Goal: Task Accomplishment & Management: Complete application form

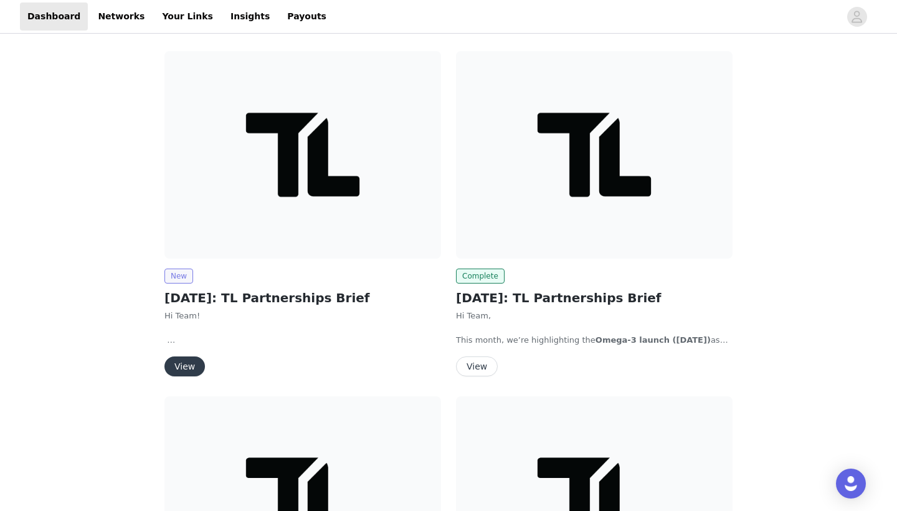
click at [177, 278] on span "New" at bounding box center [178, 275] width 29 height 15
click at [184, 283] on div "New [DATE]: TL Partnerships Brief Hi Team! As many of you know, we’re officiall…" at bounding box center [302, 322] width 277 height 108
click at [184, 278] on span "New" at bounding box center [178, 275] width 29 height 15
click at [257, 186] on img at bounding box center [302, 154] width 277 height 207
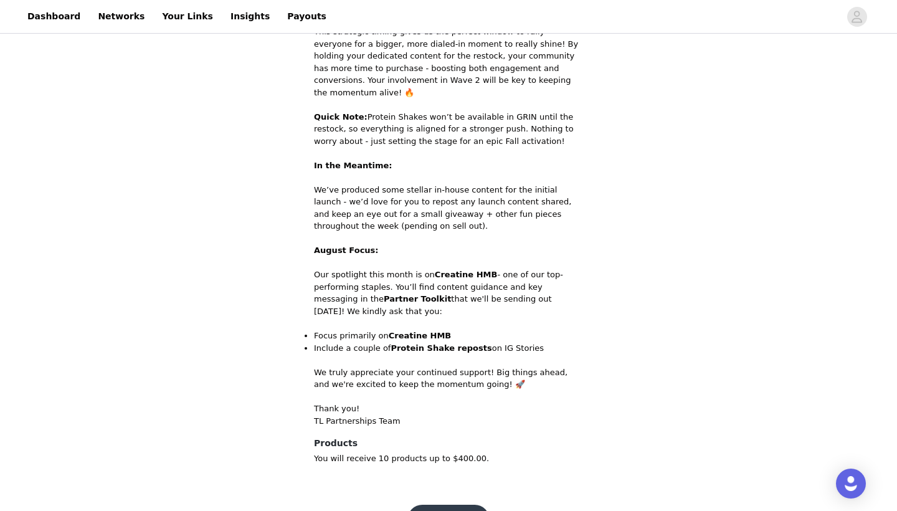
scroll to position [559, 0]
click at [443, 505] on button "Get Started" at bounding box center [448, 520] width 83 height 30
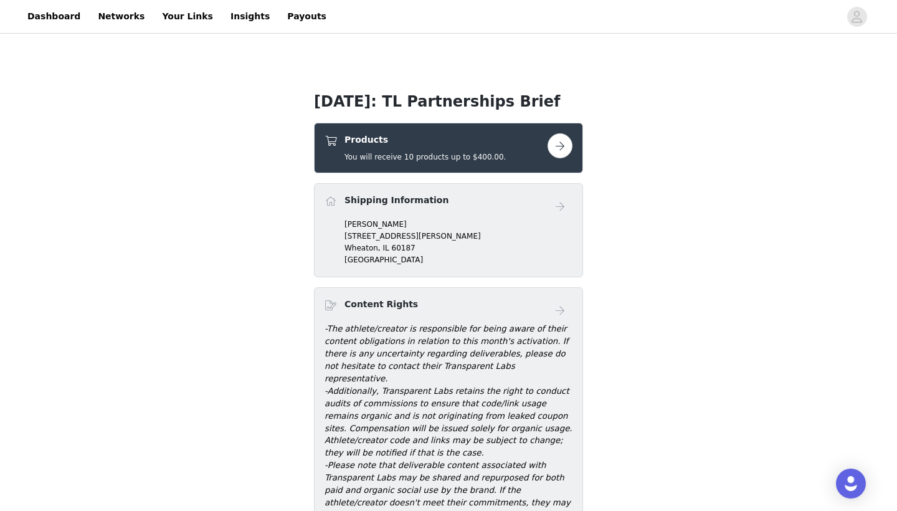
scroll to position [280, 0]
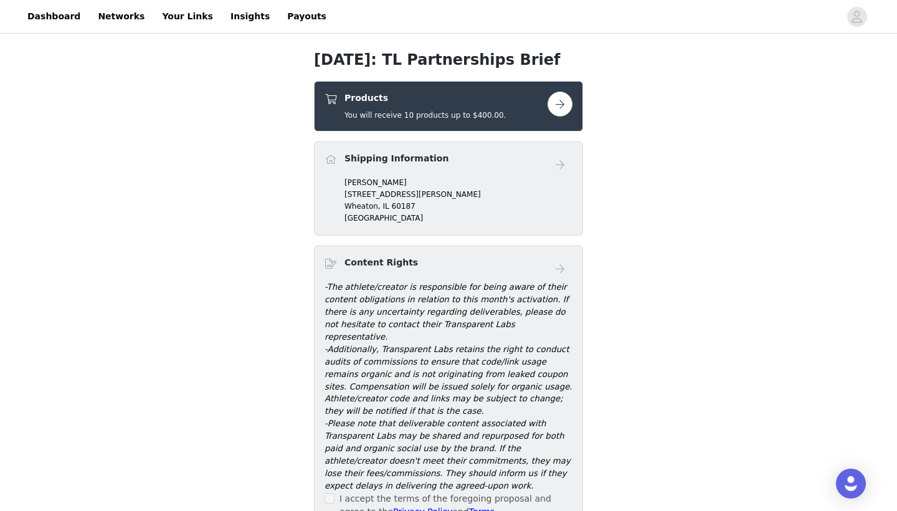
click at [554, 103] on button "button" at bounding box center [559, 104] width 25 height 25
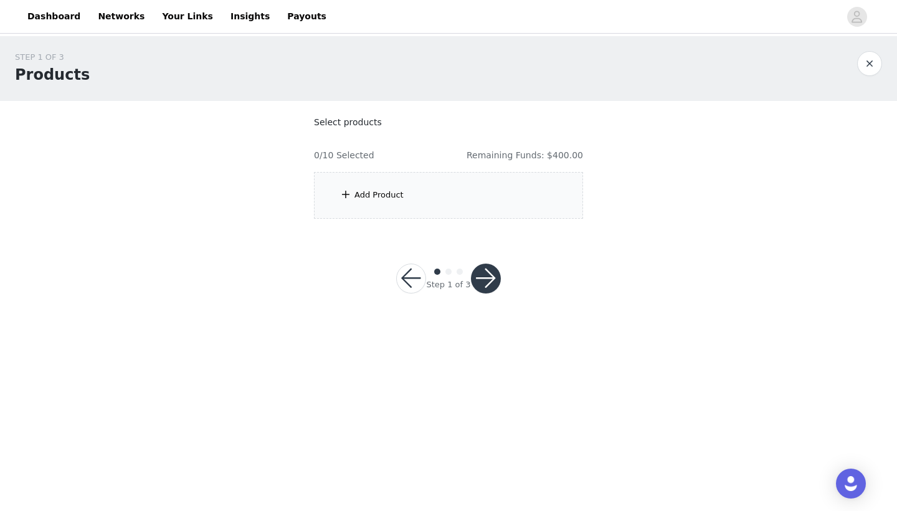
click at [419, 192] on div "Add Product" at bounding box center [448, 195] width 269 height 47
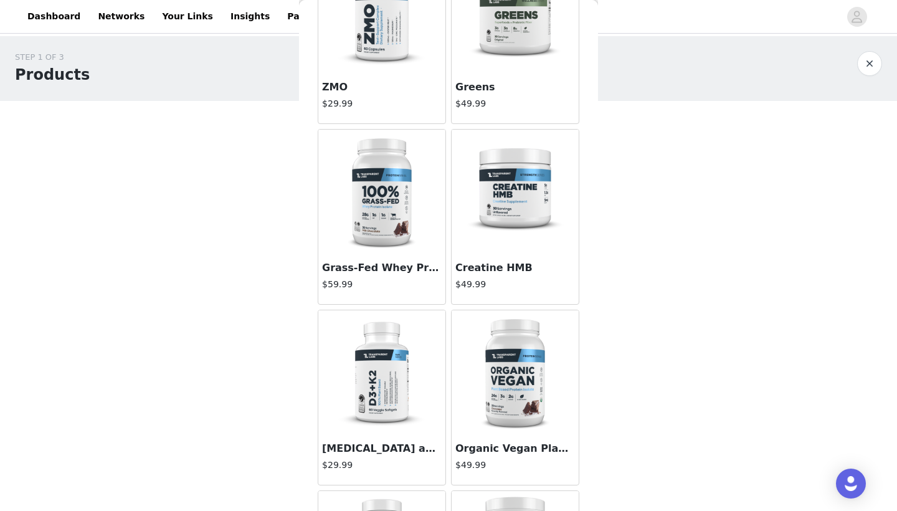
scroll to position [113, 0]
click at [520, 188] on img at bounding box center [515, 192] width 125 height 125
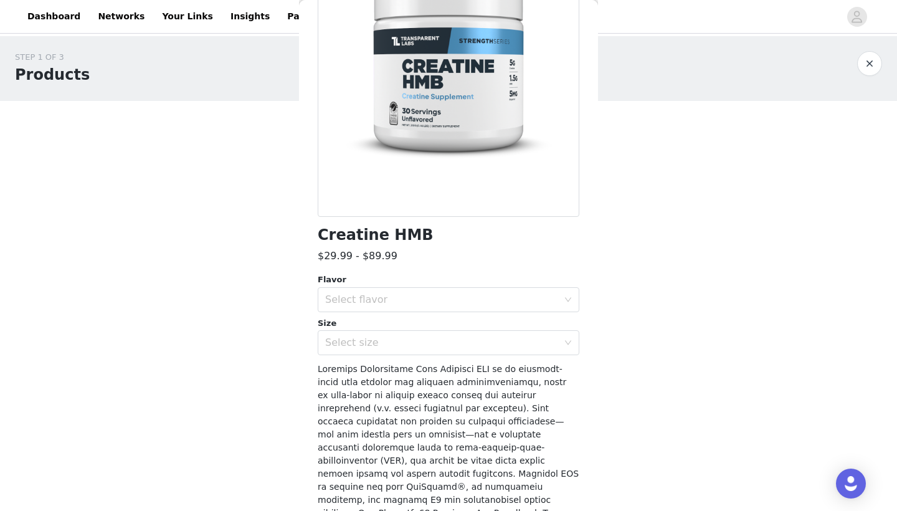
scroll to position [270, 0]
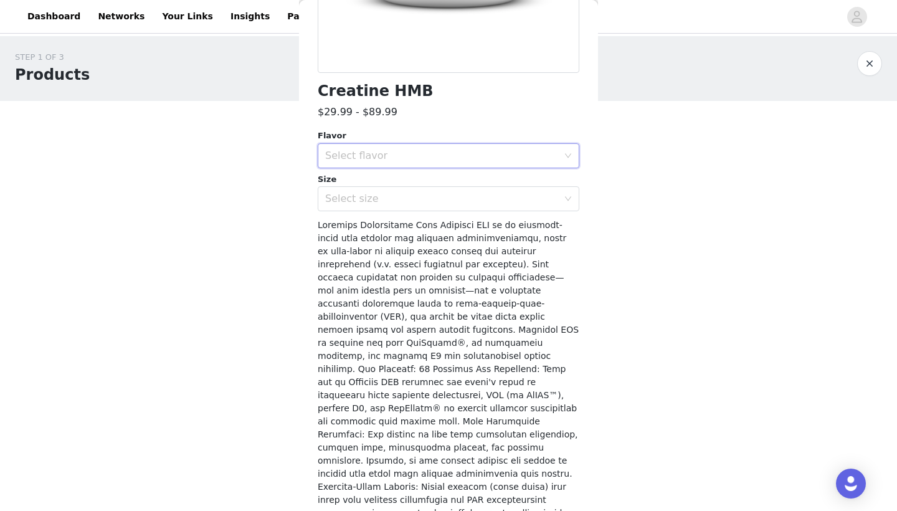
click at [368, 145] on div "Select flavor" at bounding box center [444, 156] width 239 height 24
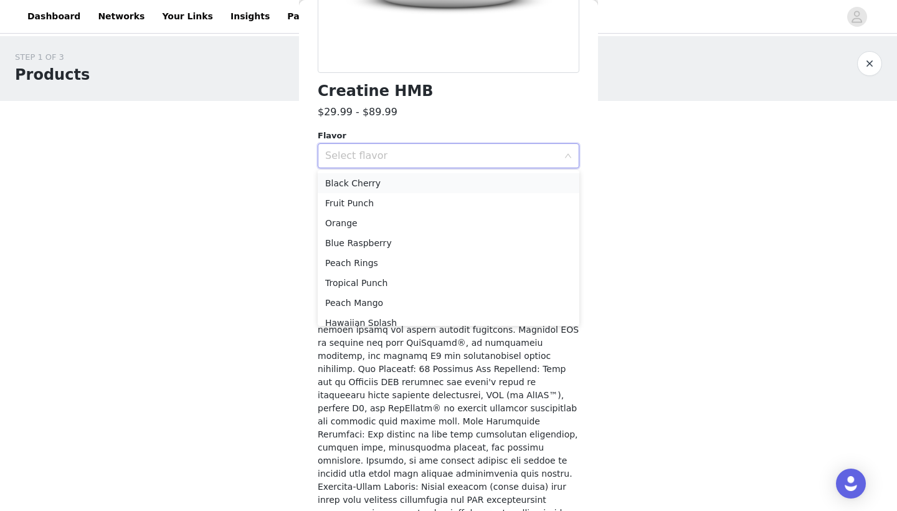
scroll to position [40, 0]
click at [359, 240] on li "Blue Raspberry" at bounding box center [449, 242] width 262 height 20
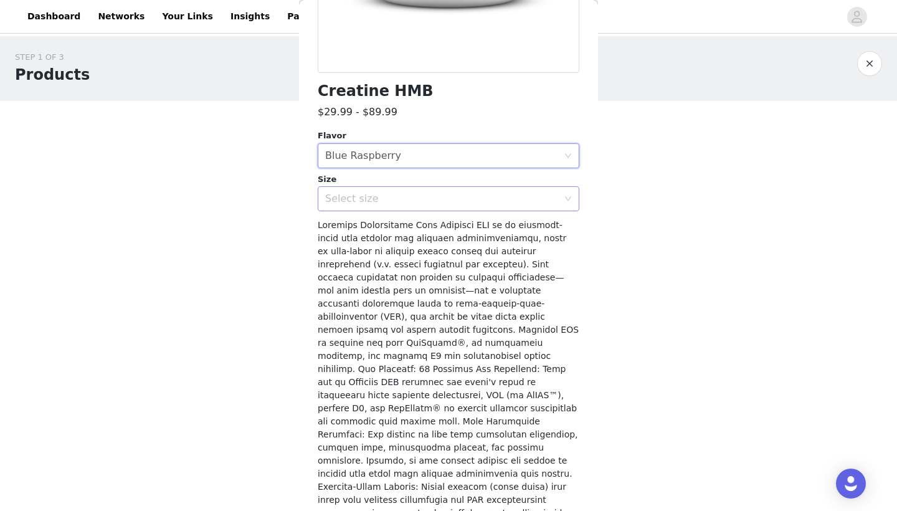
click at [361, 199] on div "Select size" at bounding box center [441, 198] width 233 height 12
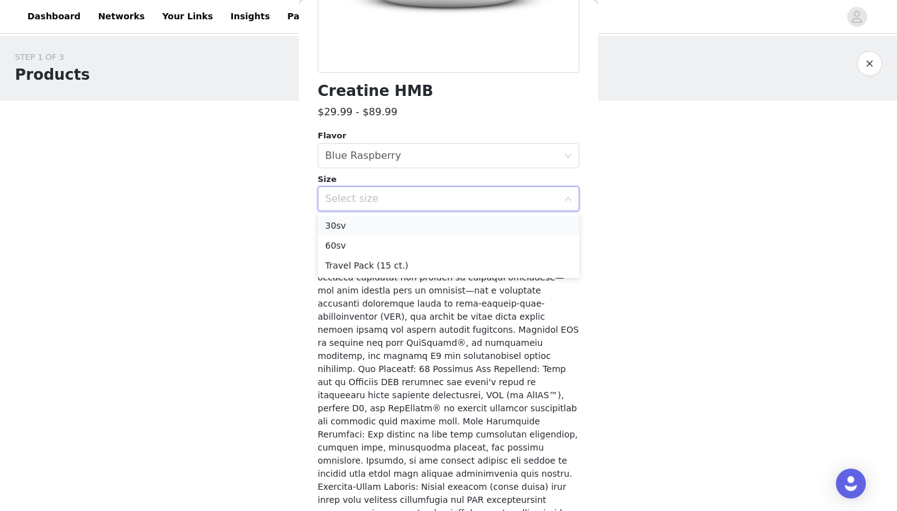
click at [351, 224] on li "30sv" at bounding box center [449, 226] width 262 height 20
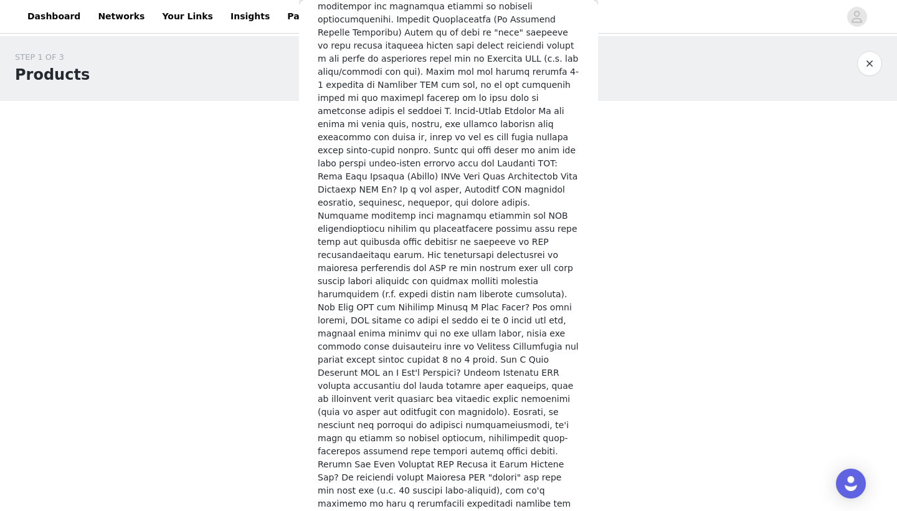
scroll to position [2201, 0]
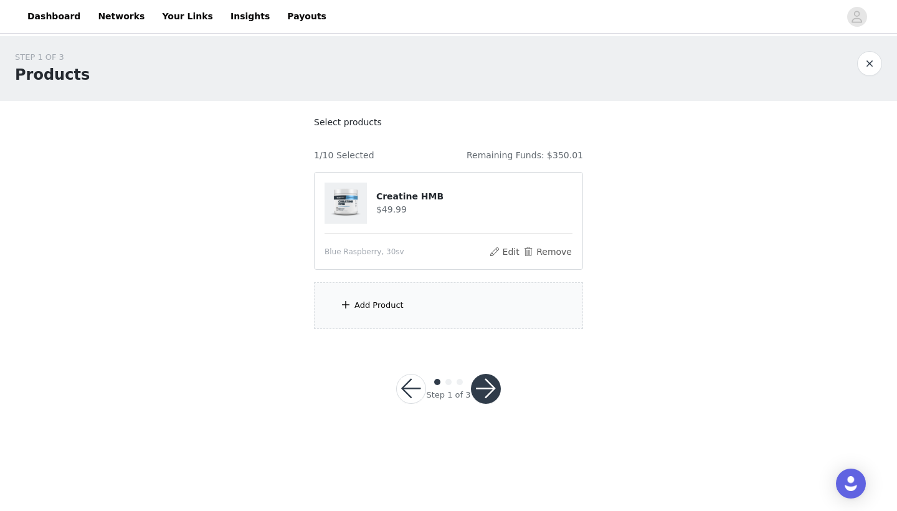
click at [378, 303] on div "Add Product" at bounding box center [378, 305] width 49 height 12
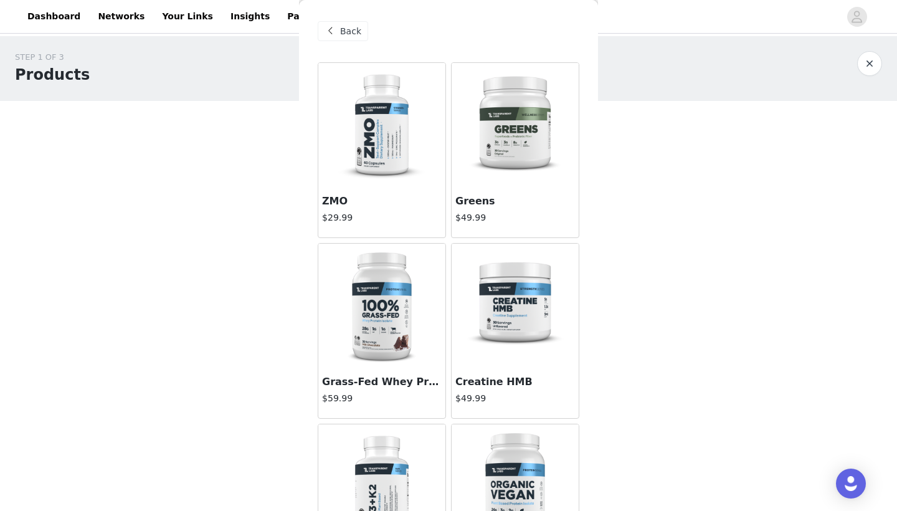
click at [506, 286] on img at bounding box center [515, 306] width 125 height 125
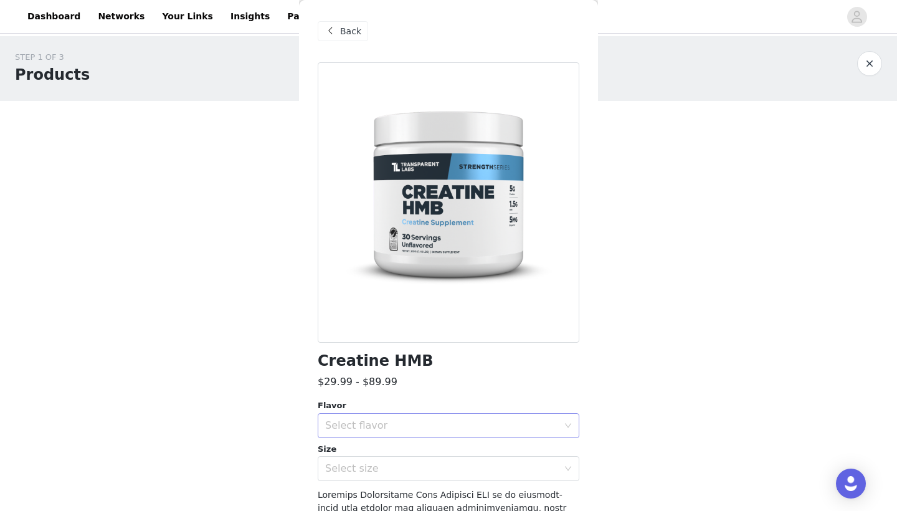
click at [356, 424] on div "Select flavor" at bounding box center [441, 425] width 233 height 12
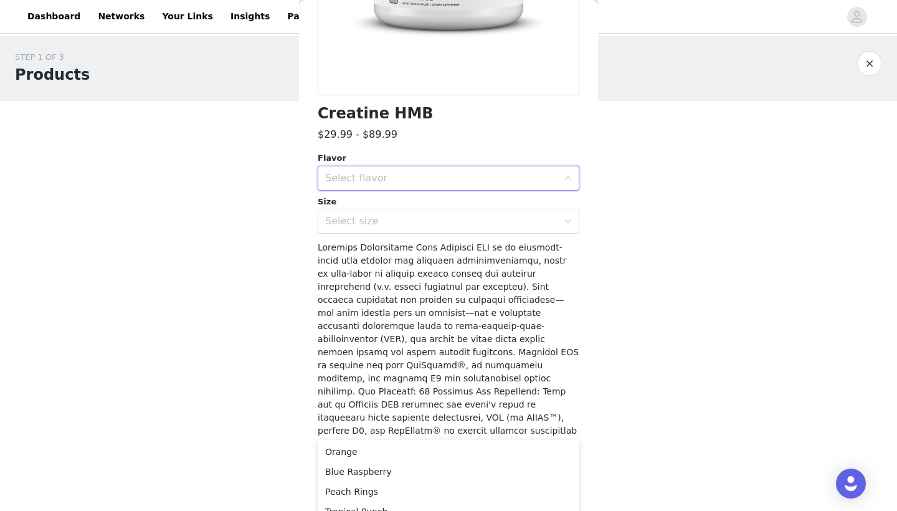
scroll to position [82, 0]
click at [369, 472] on li "Blue Raspberry" at bounding box center [449, 470] width 262 height 20
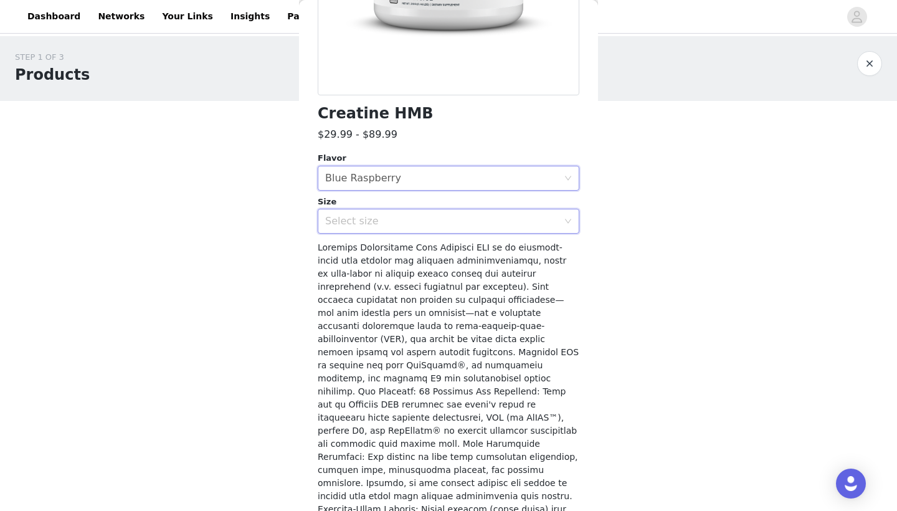
click at [386, 229] on div "Select size" at bounding box center [444, 221] width 239 height 24
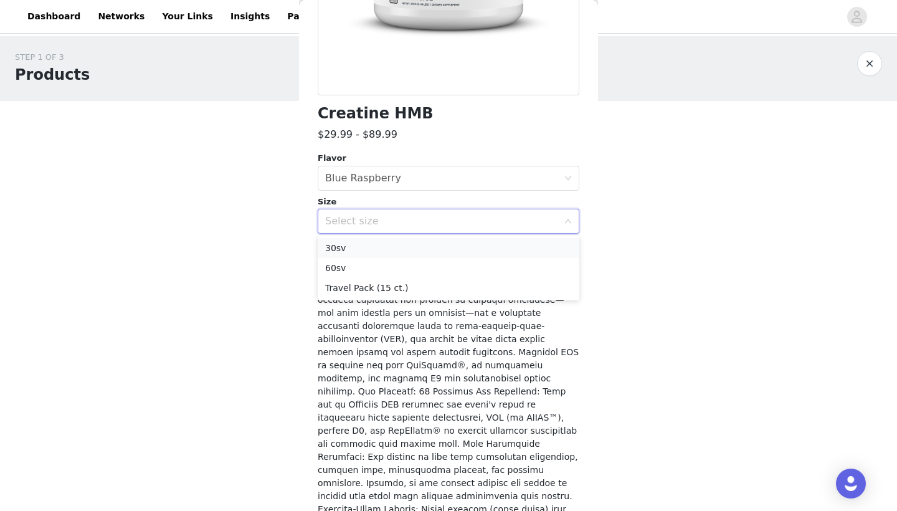
click at [374, 252] on li "30sv" at bounding box center [449, 248] width 262 height 20
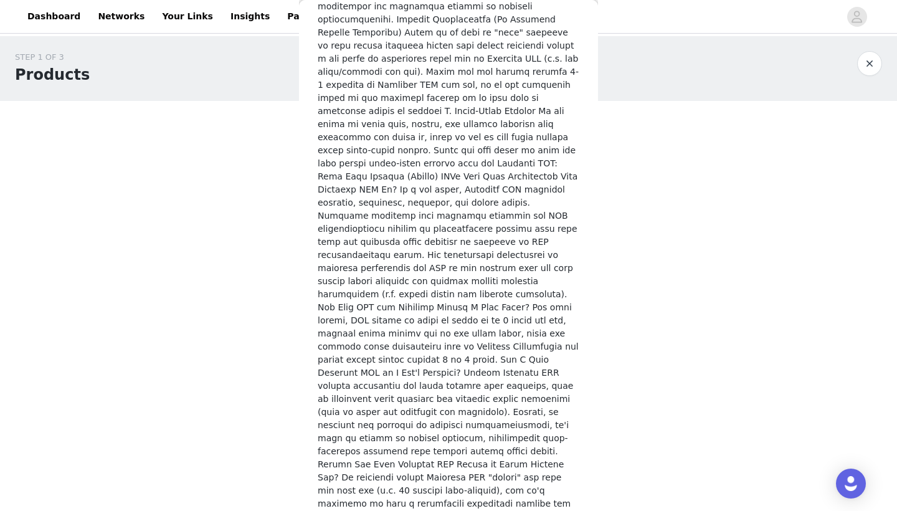
scroll to position [2201, 0]
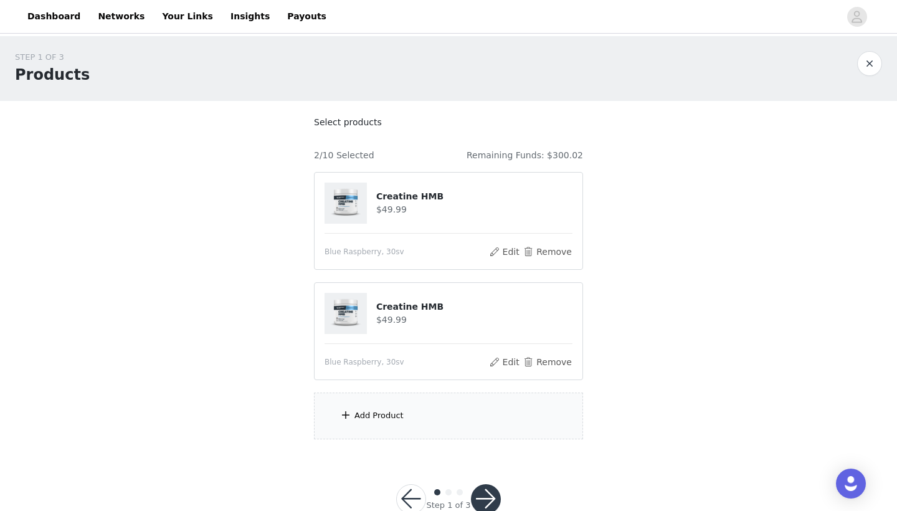
click at [366, 412] on div "Add Product" at bounding box center [378, 415] width 49 height 12
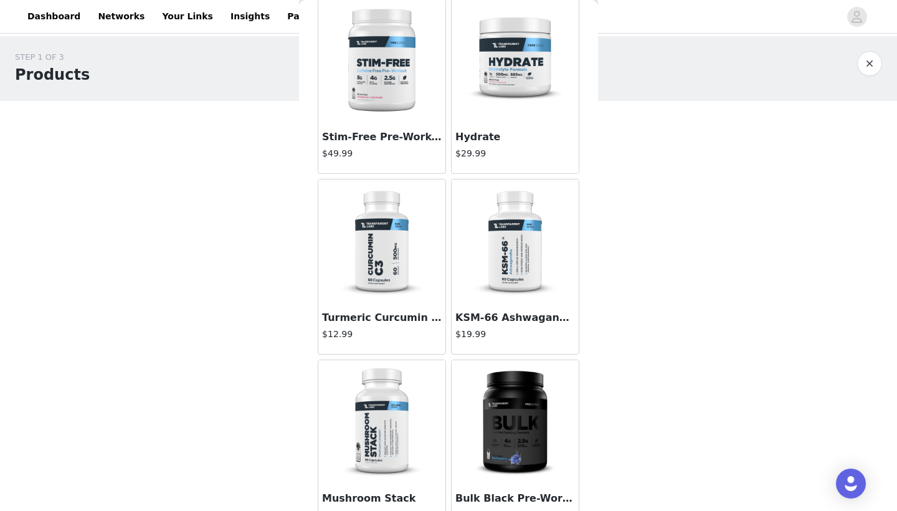
scroll to position [2409, 0]
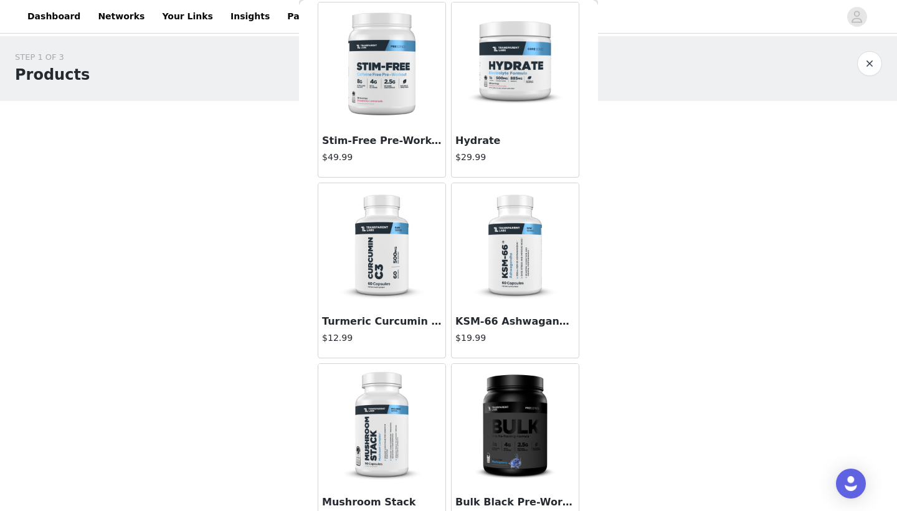
click at [532, 66] on img at bounding box center [515, 64] width 125 height 125
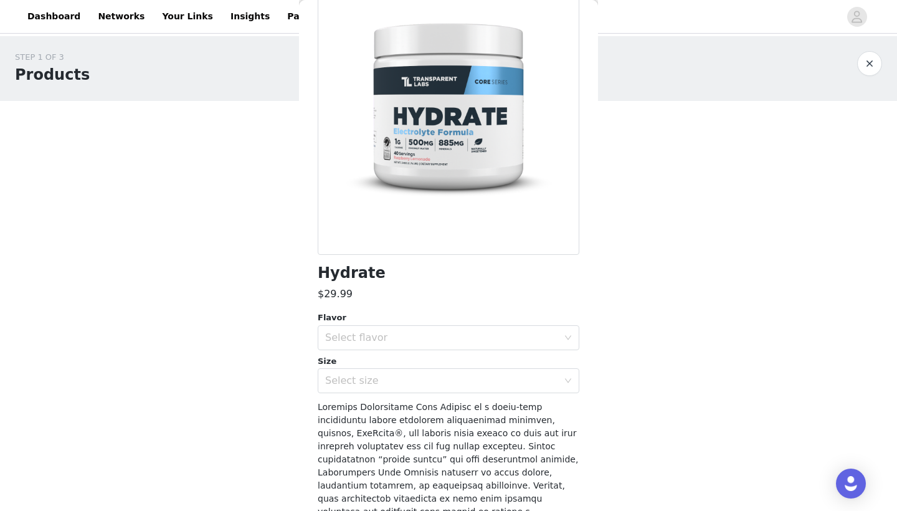
scroll to position [88, 0]
click at [417, 329] on div "Select flavor" at bounding box center [444, 337] width 239 height 24
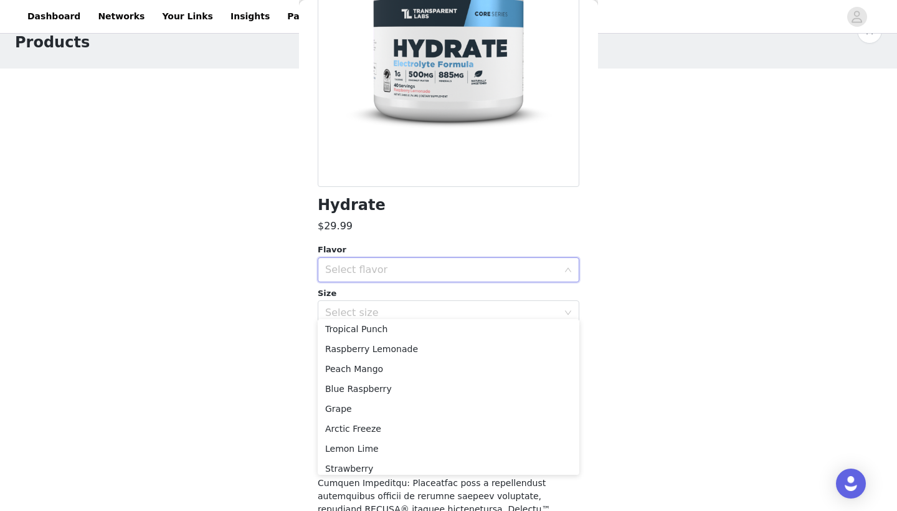
scroll to position [0, 0]
click at [366, 382] on li "Blue Raspberry" at bounding box center [449, 391] width 262 height 20
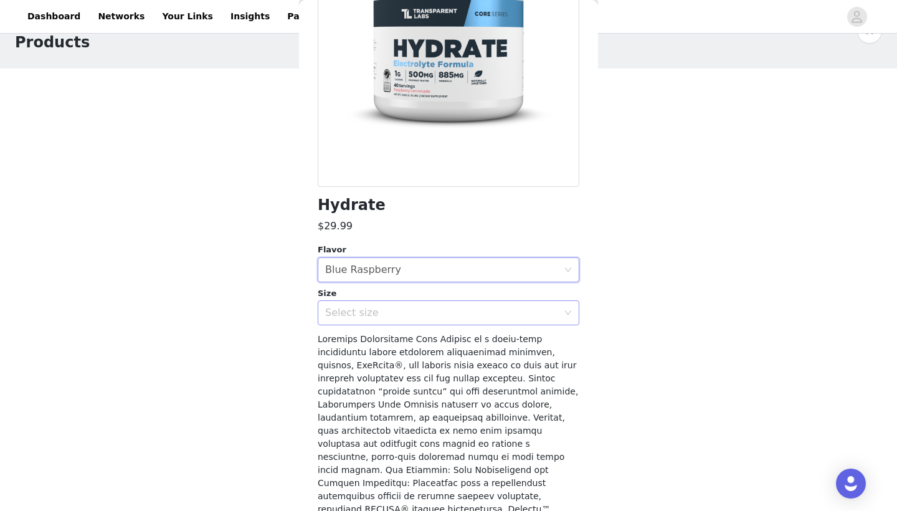
click at [358, 311] on div "Select size" at bounding box center [441, 312] width 233 height 12
click at [354, 339] on li "40sv Tub" at bounding box center [449, 339] width 262 height 20
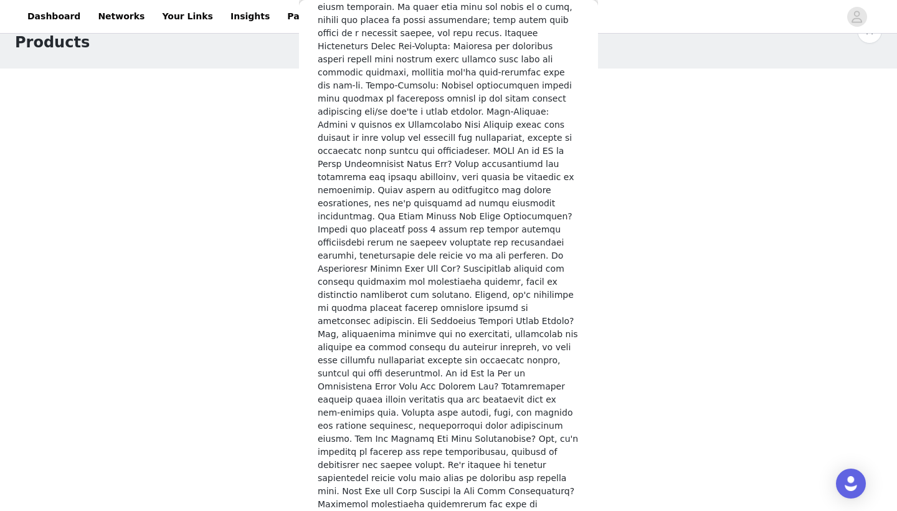
scroll to position [1756, 0]
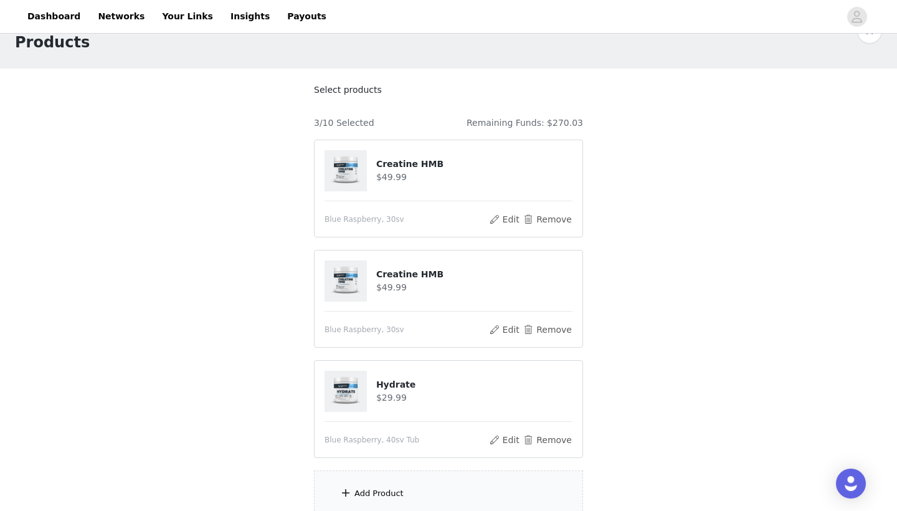
click at [386, 484] on div "Add Product" at bounding box center [448, 493] width 269 height 47
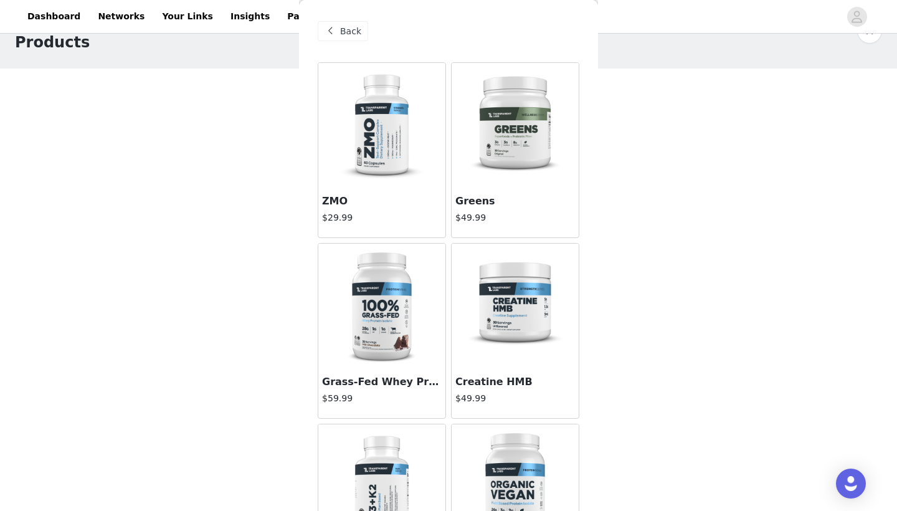
click at [533, 311] on img at bounding box center [515, 306] width 125 height 125
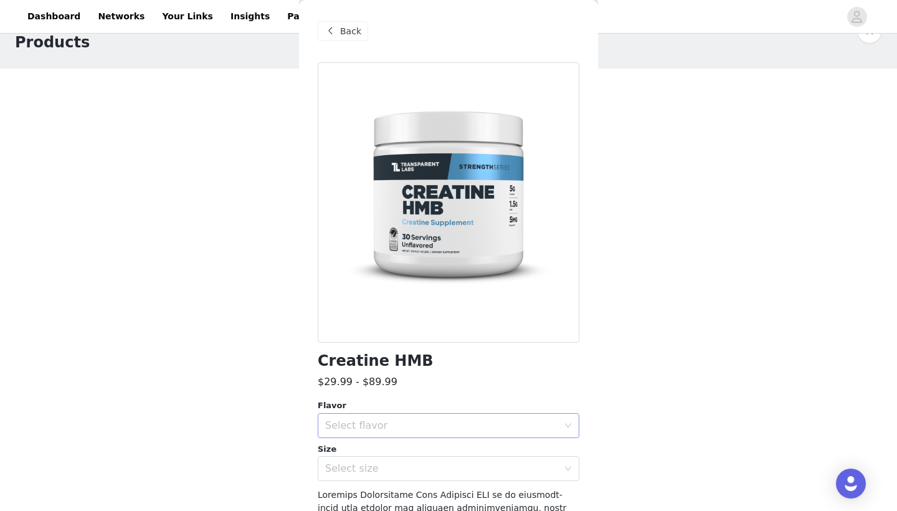
click at [380, 424] on div "Select flavor" at bounding box center [441, 425] width 233 height 12
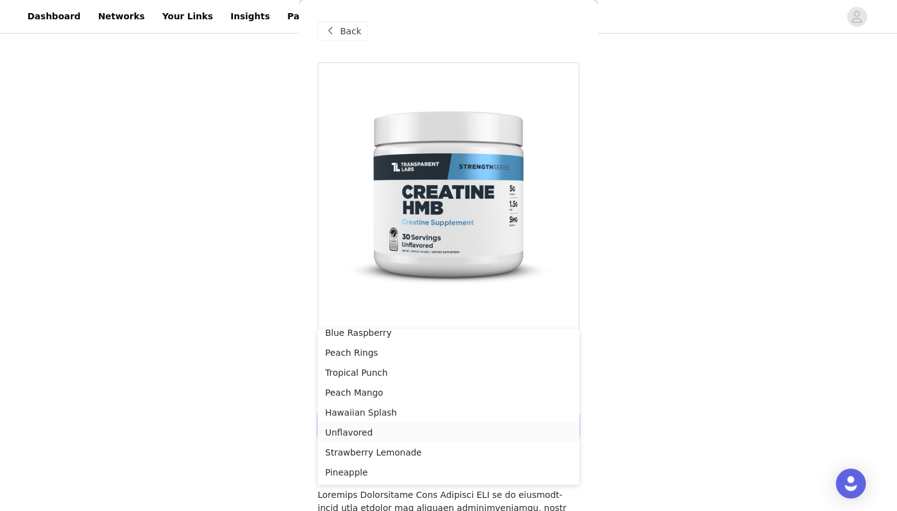
scroll to position [143, 0]
click at [382, 432] on li "Unflavored" at bounding box center [449, 433] width 262 height 20
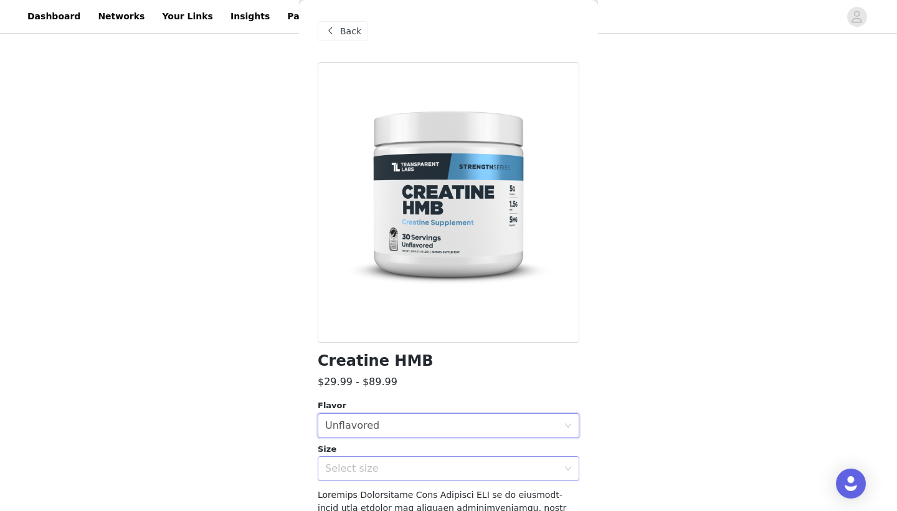
click at [349, 471] on div "Select size" at bounding box center [441, 468] width 233 height 12
click at [347, 491] on li "30sv" at bounding box center [449, 495] width 262 height 20
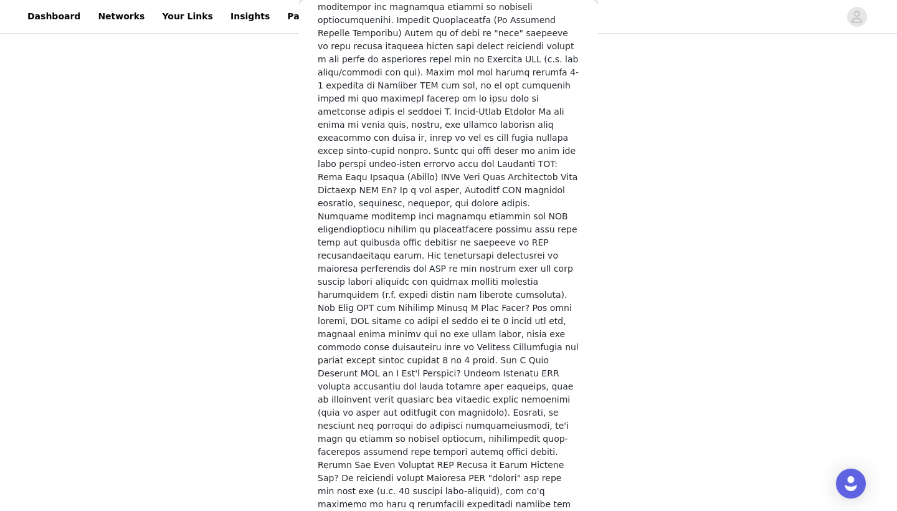
scroll to position [2201, 0]
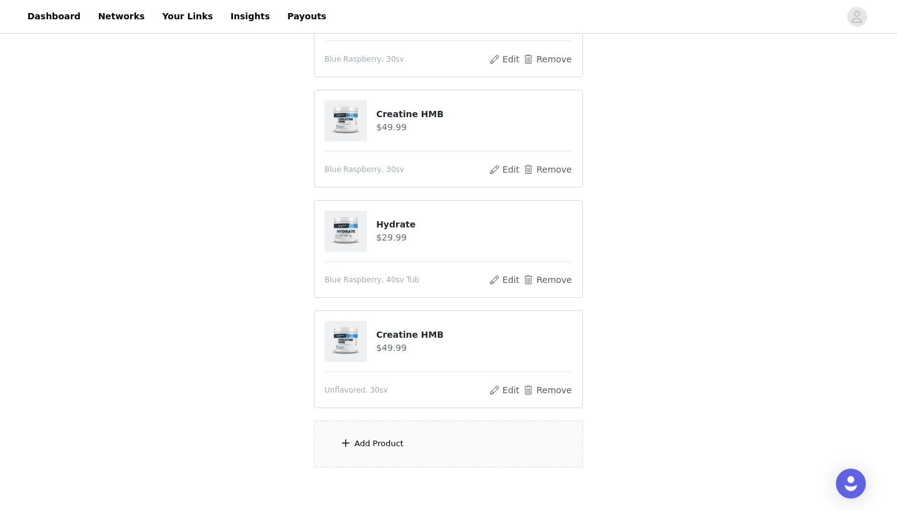
scroll to position [192, 0]
click at [351, 455] on div "Add Product" at bounding box center [448, 443] width 269 height 47
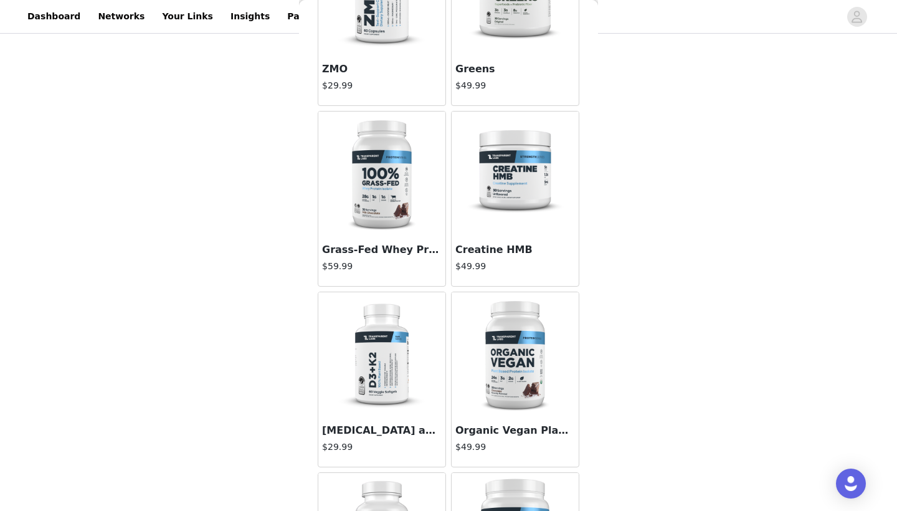
scroll to position [120, 0]
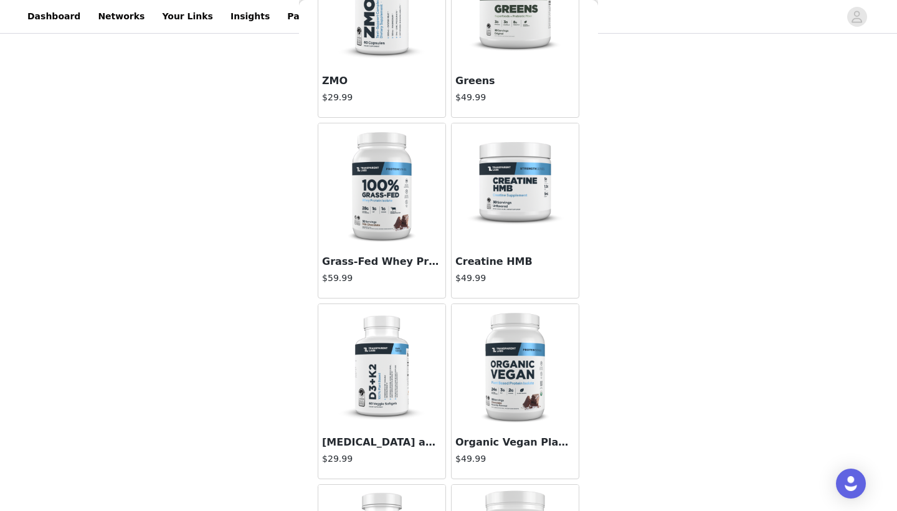
click at [394, 156] on img at bounding box center [382, 185] width 125 height 125
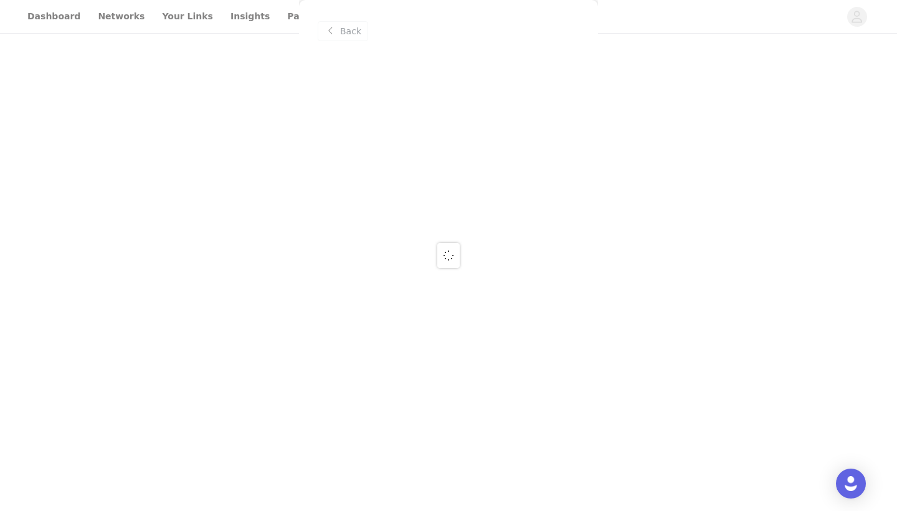
scroll to position [0, 0]
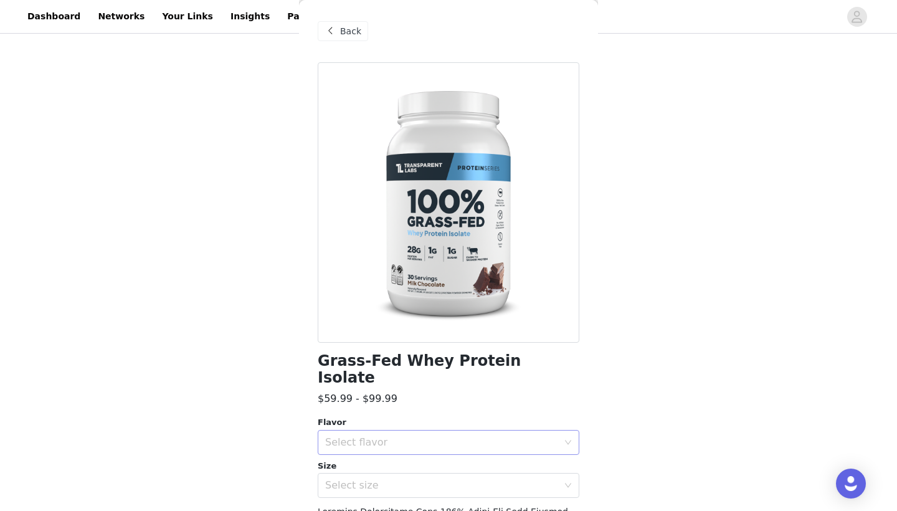
click at [360, 433] on div "Select flavor" at bounding box center [444, 442] width 239 height 24
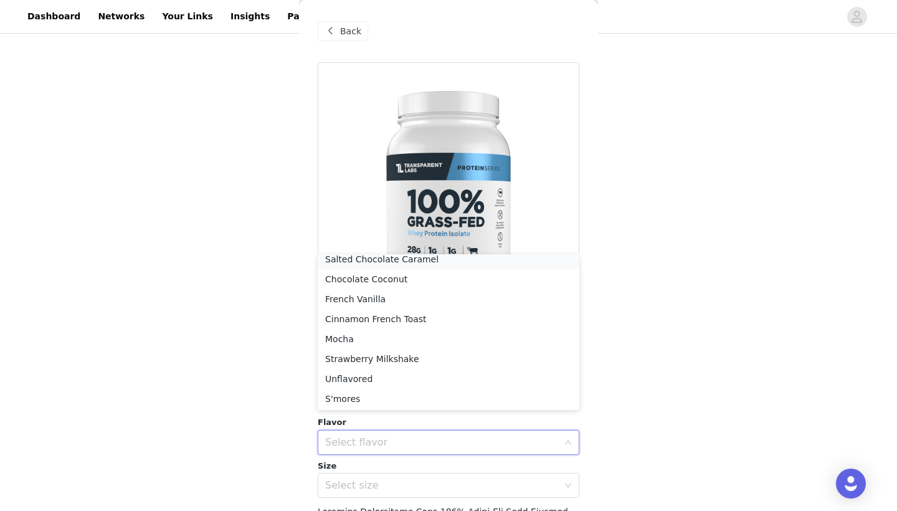
scroll to position [92, 0]
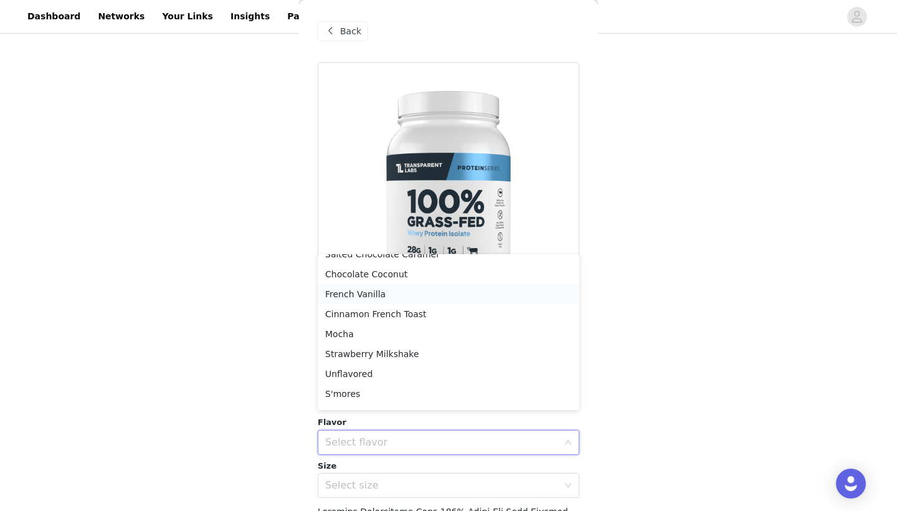
click at [351, 295] on li "French Vanilla" at bounding box center [449, 294] width 262 height 20
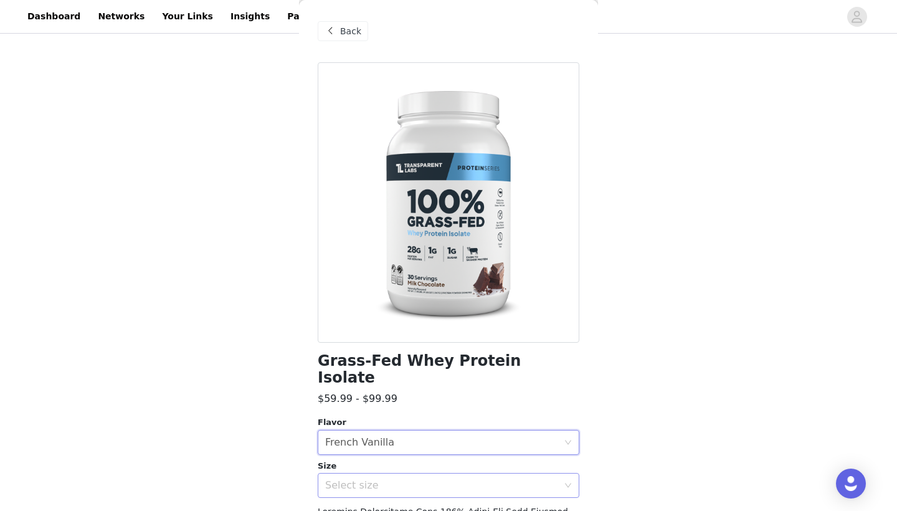
click at [352, 479] on div "Select size" at bounding box center [441, 485] width 233 height 12
click at [351, 494] on li "2LB" at bounding box center [449, 495] width 262 height 20
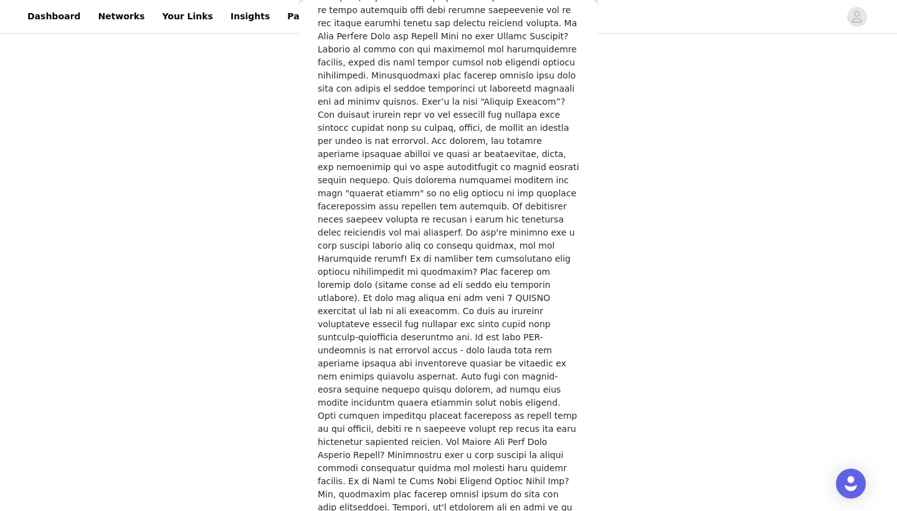
scroll to position [1743, 0]
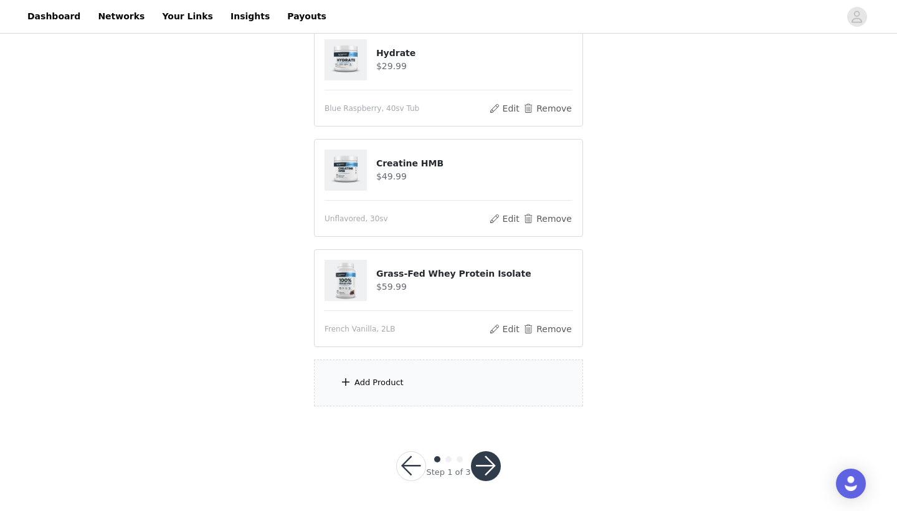
scroll to position [363, 0]
click at [362, 383] on div "Add Product" at bounding box center [378, 383] width 49 height 12
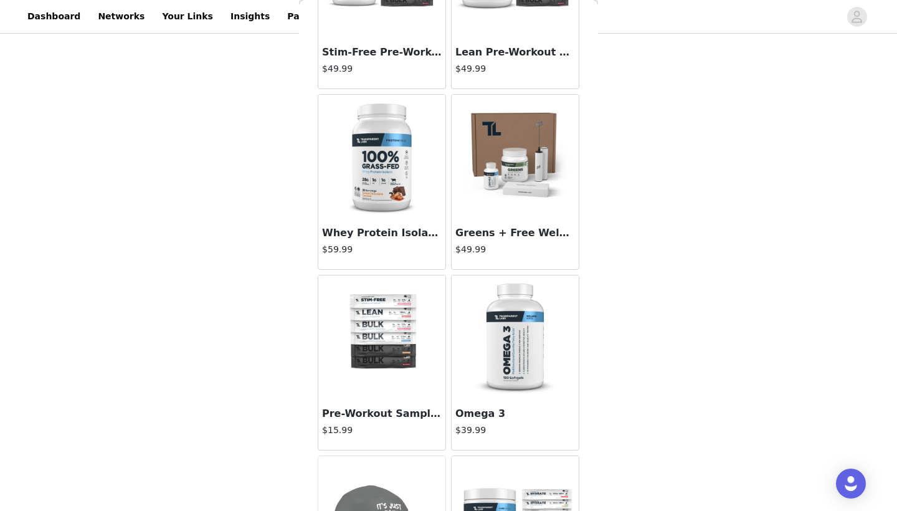
scroll to position [6650, 0]
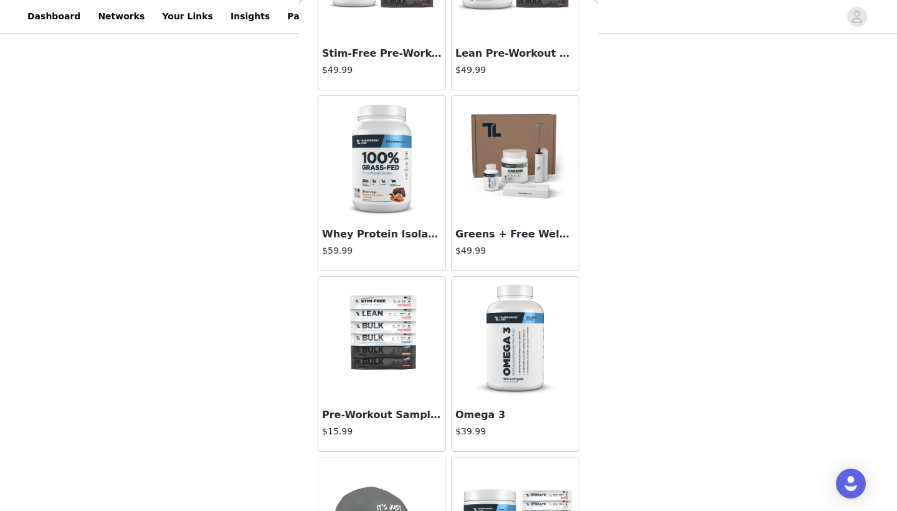
click at [516, 344] on img at bounding box center [515, 339] width 125 height 125
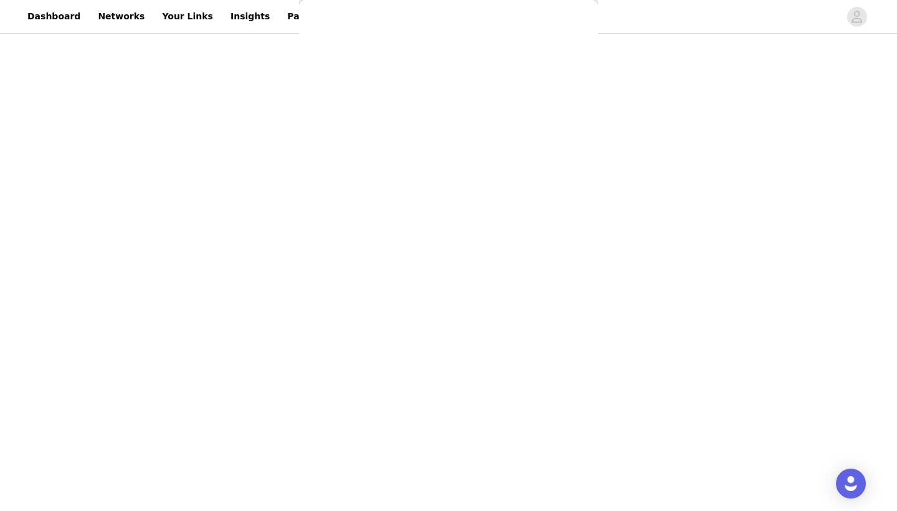
scroll to position [0, 0]
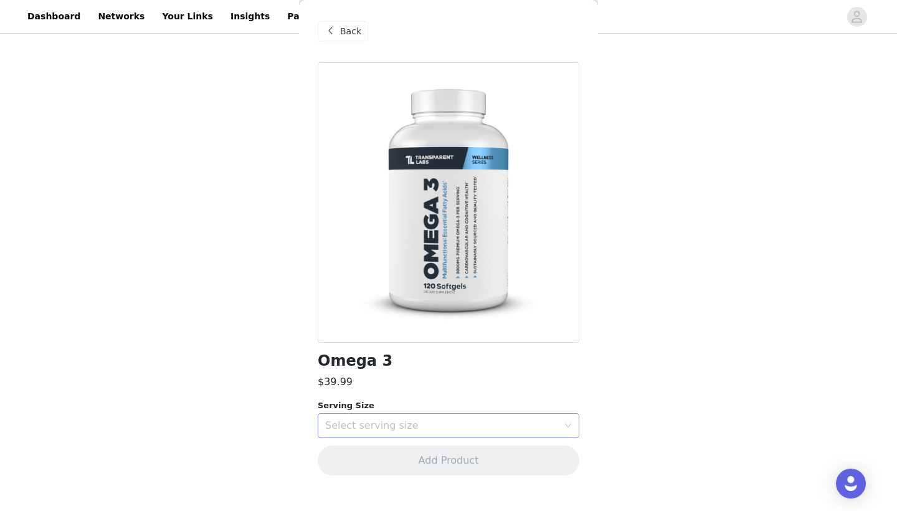
click at [424, 425] on div "Select serving size" at bounding box center [441, 425] width 233 height 12
click at [409, 455] on li "30 Servings" at bounding box center [449, 452] width 262 height 20
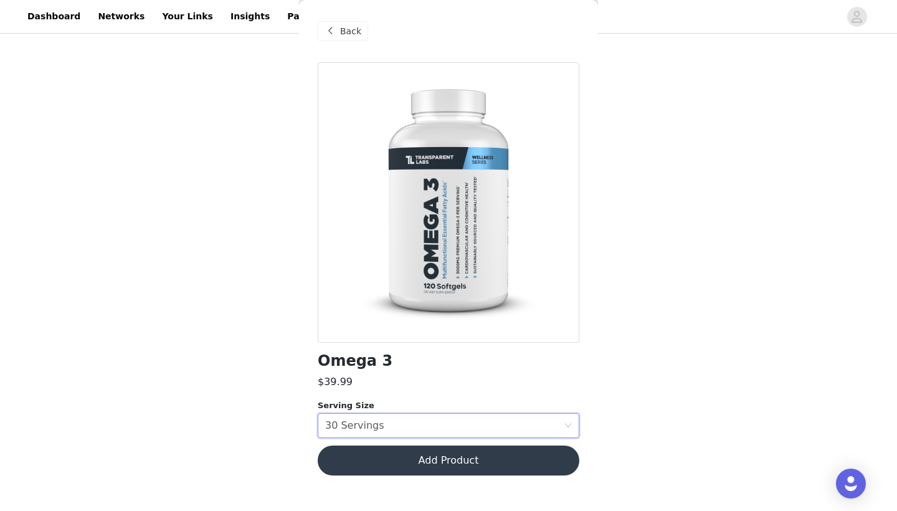
scroll to position [363, 0]
click at [409, 455] on button "Add Product" at bounding box center [449, 460] width 262 height 30
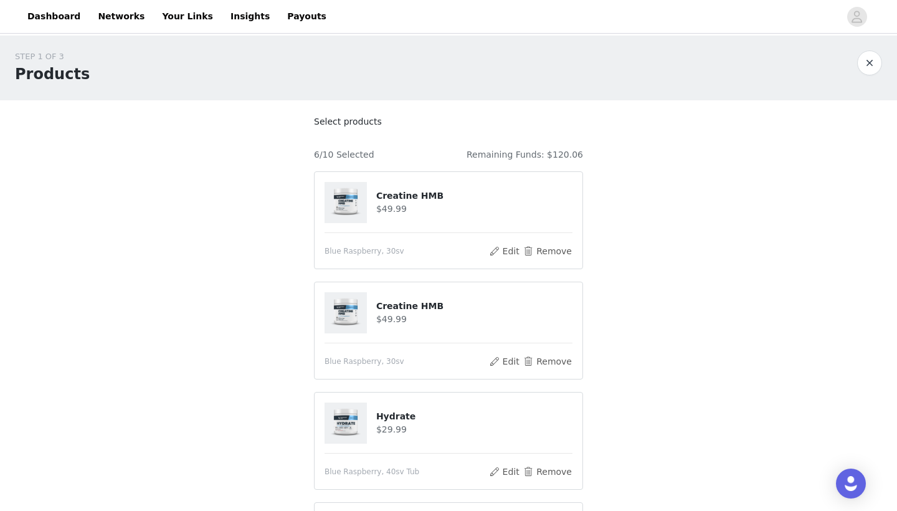
scroll to position [0, 0]
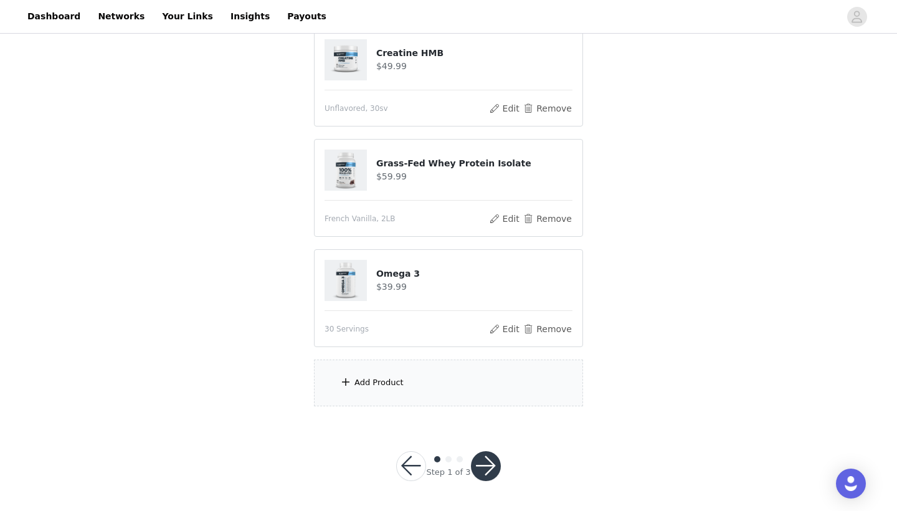
click at [391, 397] on div "Add Product" at bounding box center [448, 382] width 269 height 47
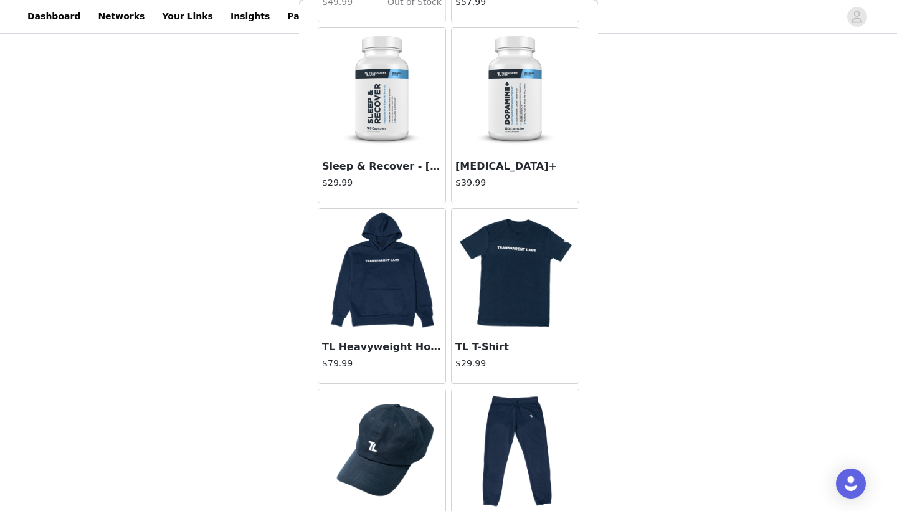
scroll to position [4912, 0]
click at [387, 105] on img at bounding box center [382, 90] width 125 height 125
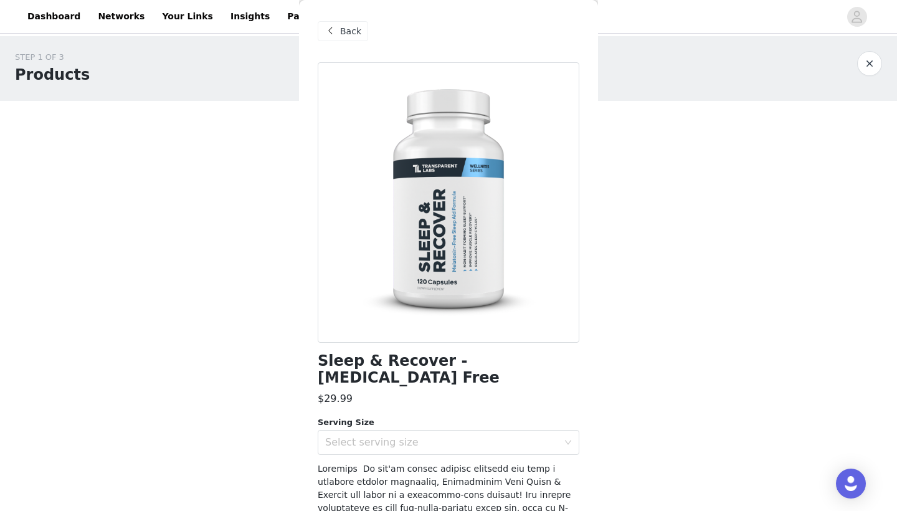
scroll to position [0, 0]
click at [354, 37] on span "Back" at bounding box center [350, 31] width 21 height 13
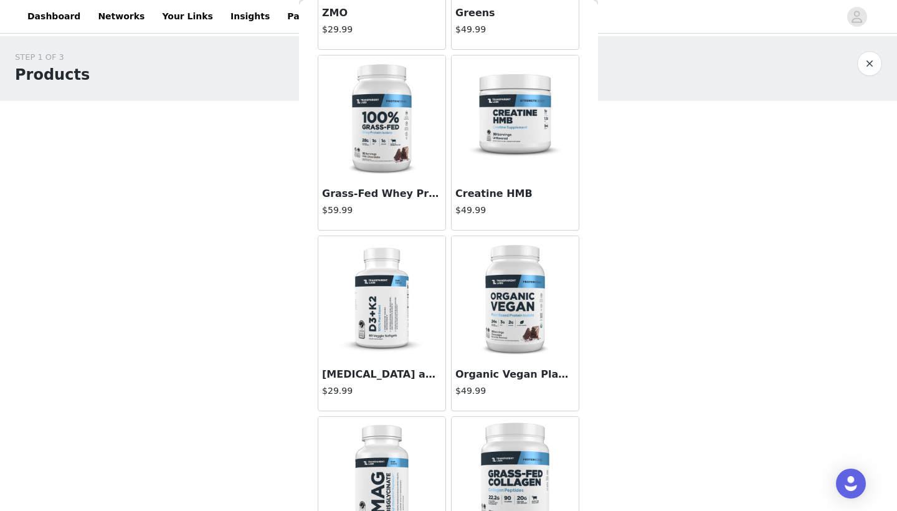
scroll to position [187, 0]
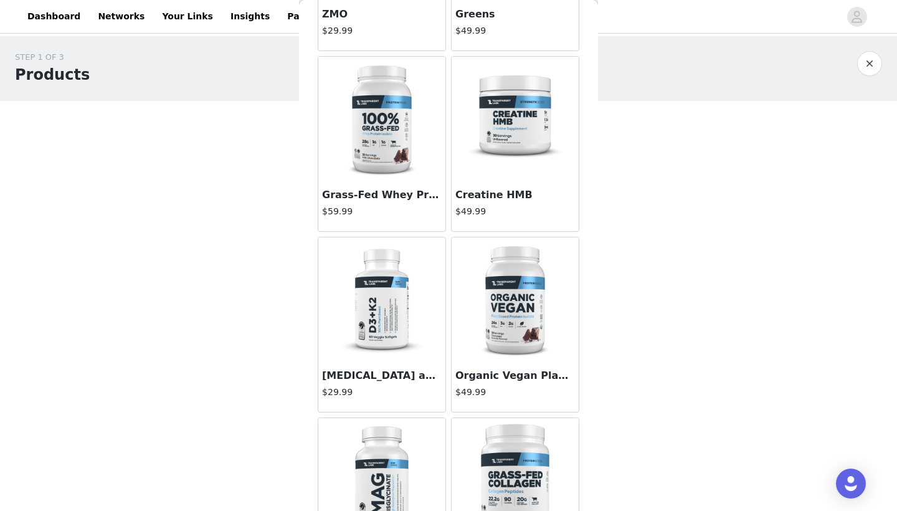
click at [389, 151] on img at bounding box center [382, 119] width 125 height 125
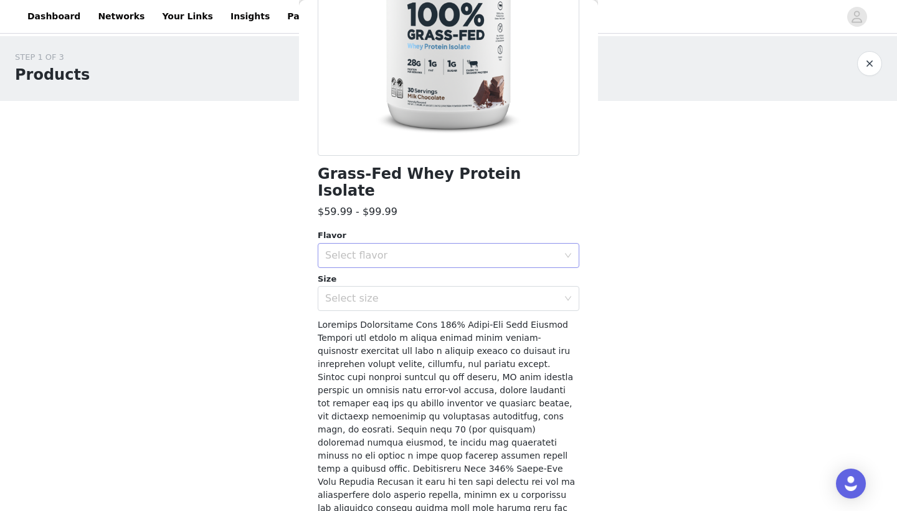
click at [366, 245] on div "Select flavor" at bounding box center [444, 256] width 239 height 24
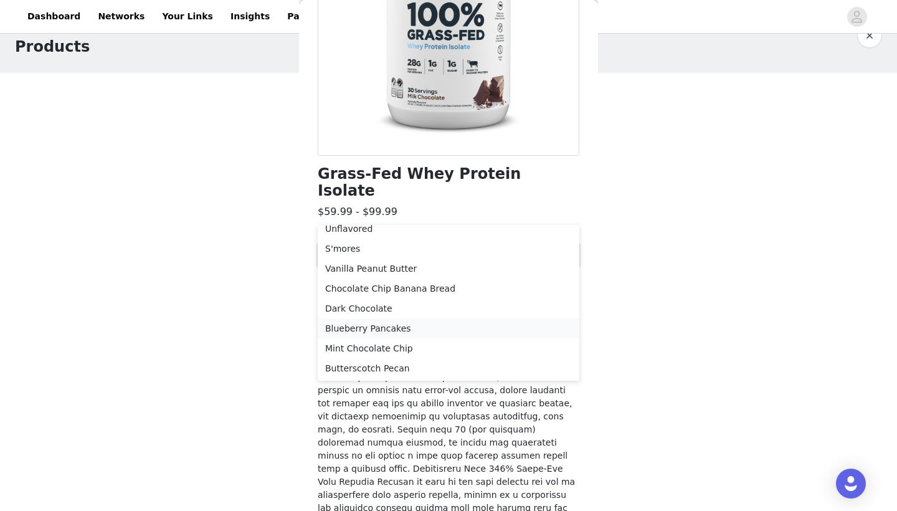
scroll to position [30, 0]
click at [385, 308] on li "Dark Chocolate" at bounding box center [449, 306] width 262 height 20
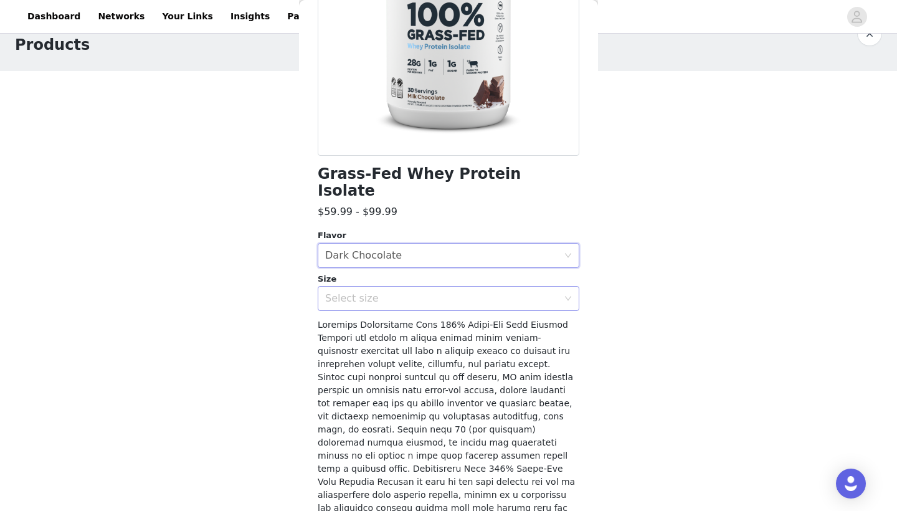
click at [373, 292] on div "Select size" at bounding box center [441, 298] width 233 height 12
click at [367, 305] on li "2LB" at bounding box center [449, 308] width 262 height 20
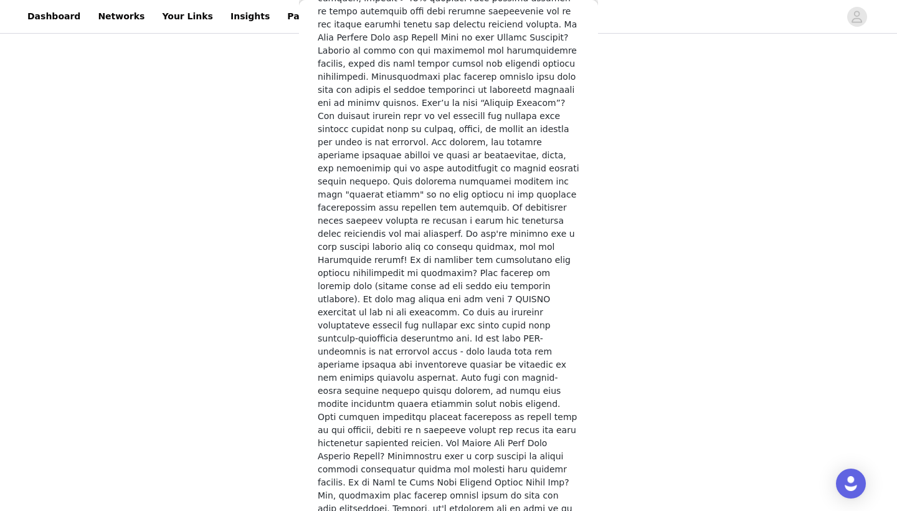
scroll to position [473, 0]
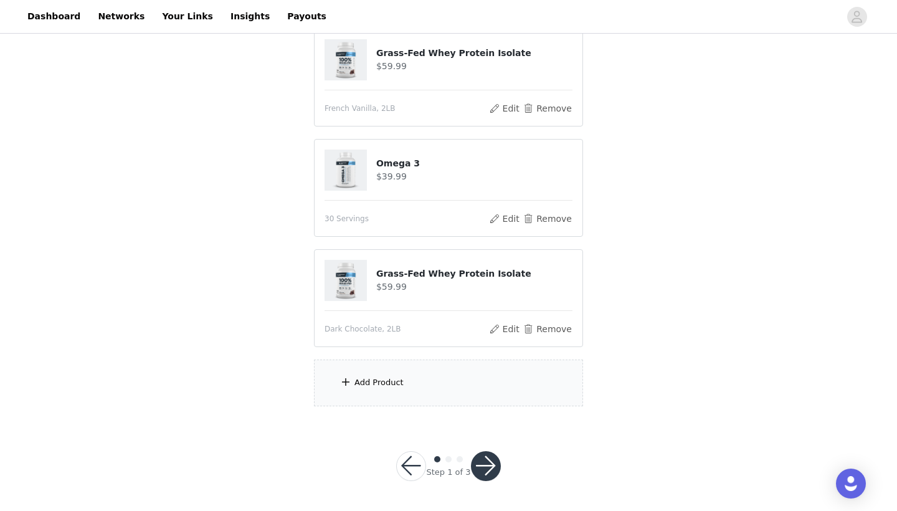
scroll to position [584, 0]
click at [379, 376] on div "Add Product" at bounding box center [448, 383] width 269 height 47
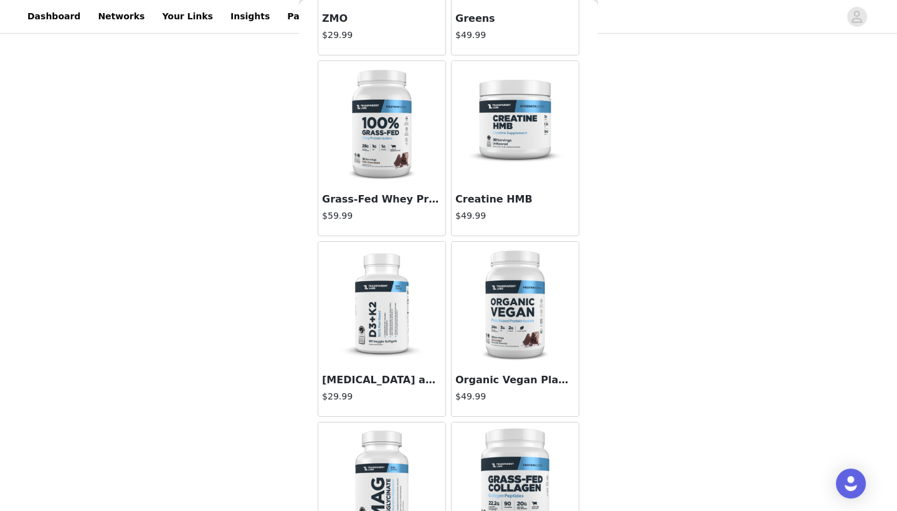
scroll to position [182, 0]
click at [510, 130] on img at bounding box center [515, 124] width 125 height 125
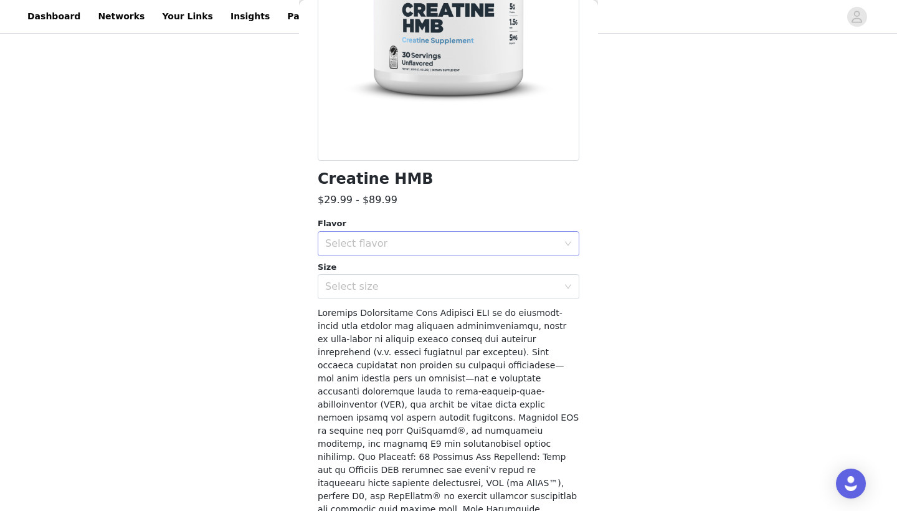
click at [400, 237] on div "Select flavor" at bounding box center [441, 243] width 233 height 12
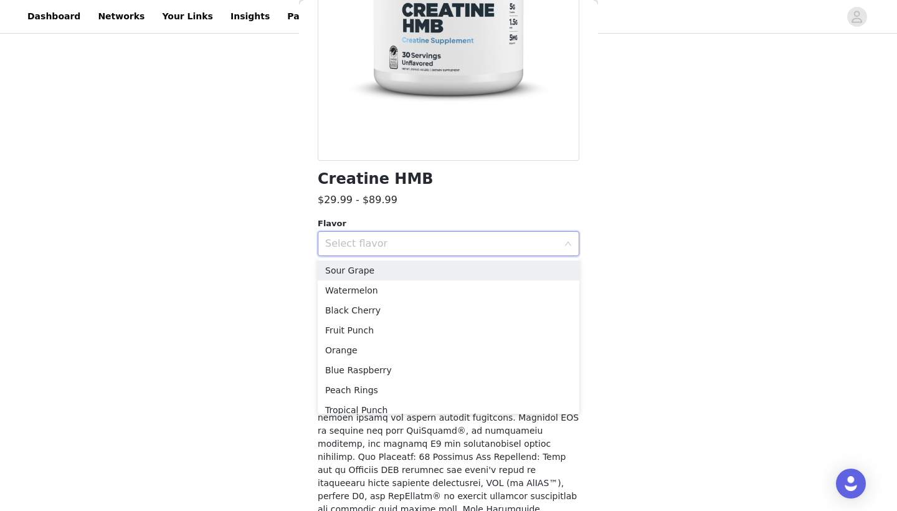
click at [400, 237] on div "Select flavor" at bounding box center [441, 243] width 233 height 12
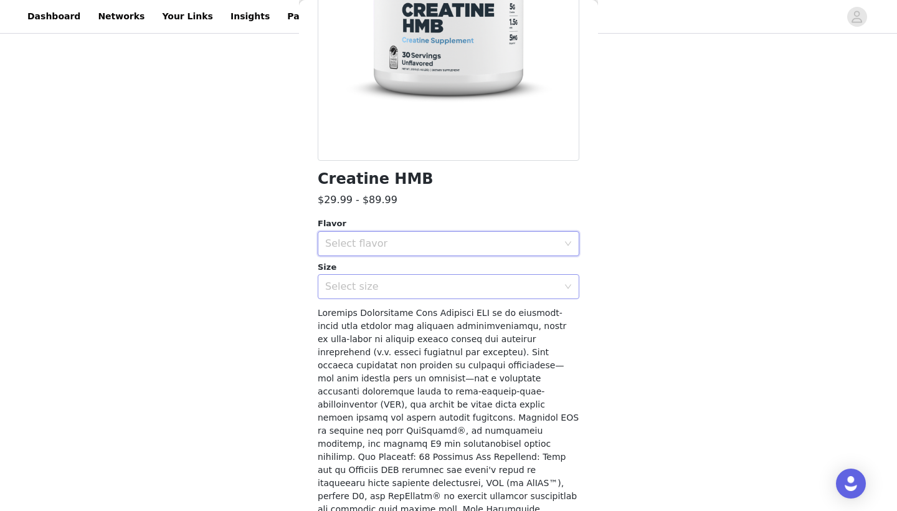
click at [376, 291] on div "Select size" at bounding box center [441, 286] width 233 height 12
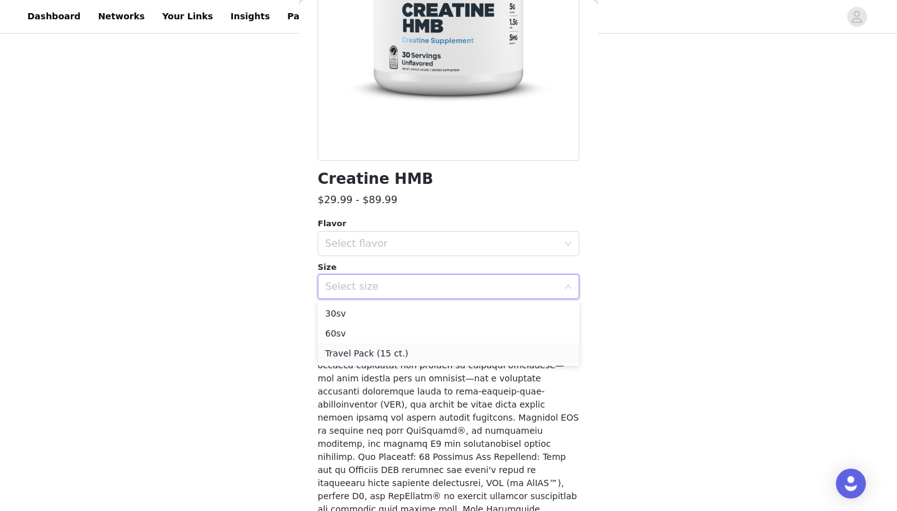
click at [361, 353] on li "Travel Pack (15 ct.)" at bounding box center [449, 353] width 262 height 20
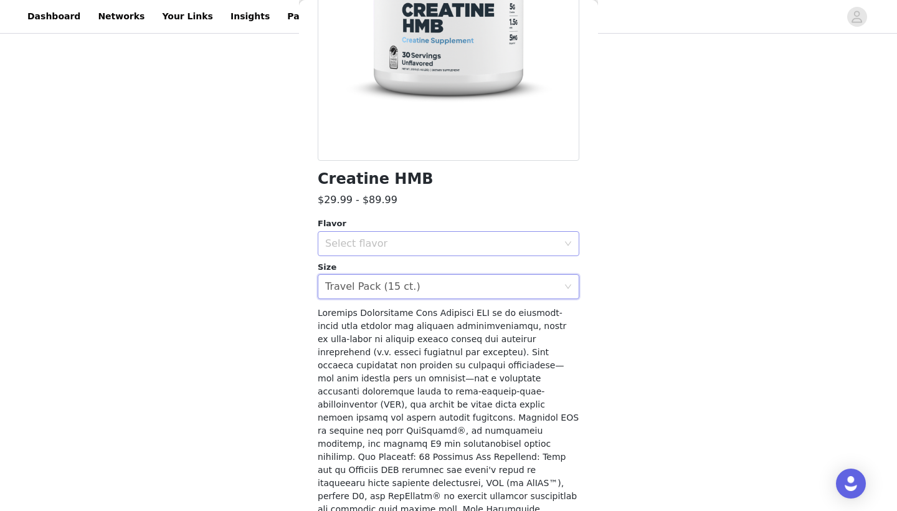
click at [353, 242] on div "Select flavor" at bounding box center [441, 243] width 233 height 12
click at [346, 278] on li "Blue Raspberry" at bounding box center [449, 270] width 262 height 20
click at [346, 238] on div "Blue Raspberry" at bounding box center [363, 244] width 76 height 24
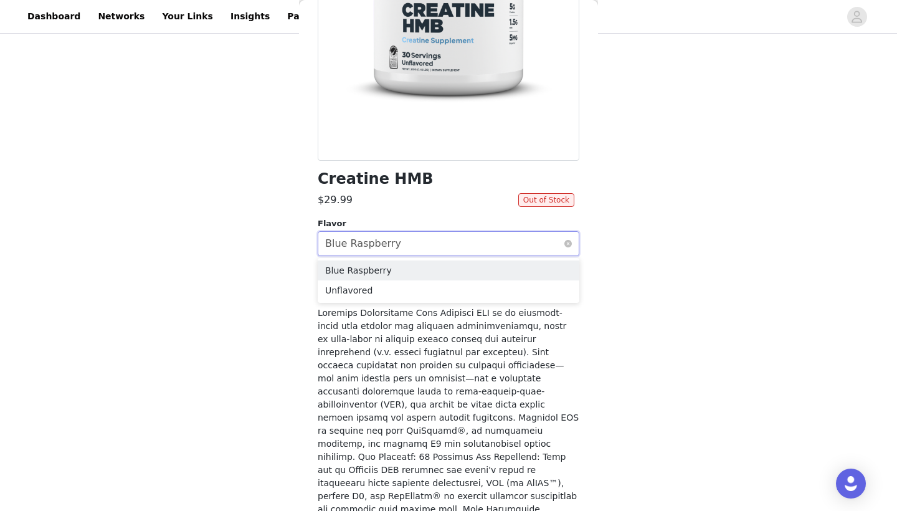
click at [346, 238] on div "Blue Raspberry" at bounding box center [363, 244] width 76 height 24
click at [342, 282] on div "Travel Pack (15 ct.)" at bounding box center [372, 287] width 95 height 24
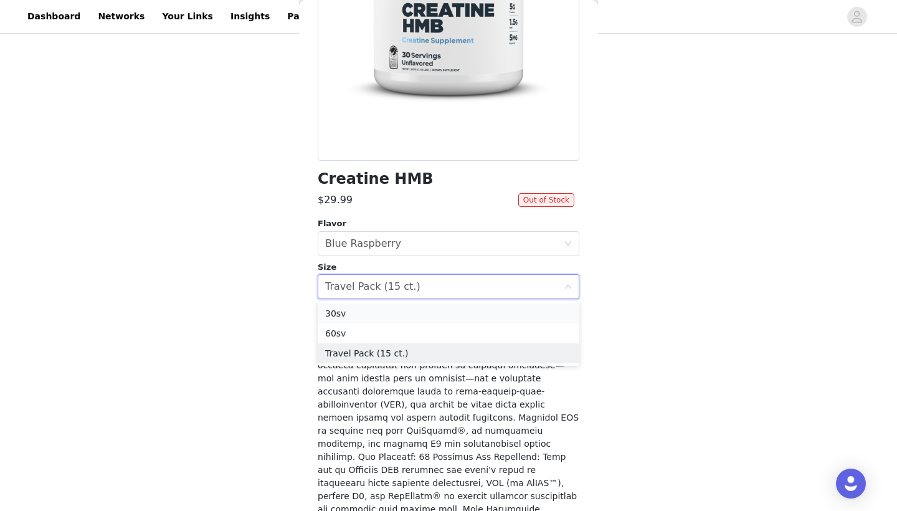
click at [343, 307] on li "30sv" at bounding box center [449, 313] width 262 height 20
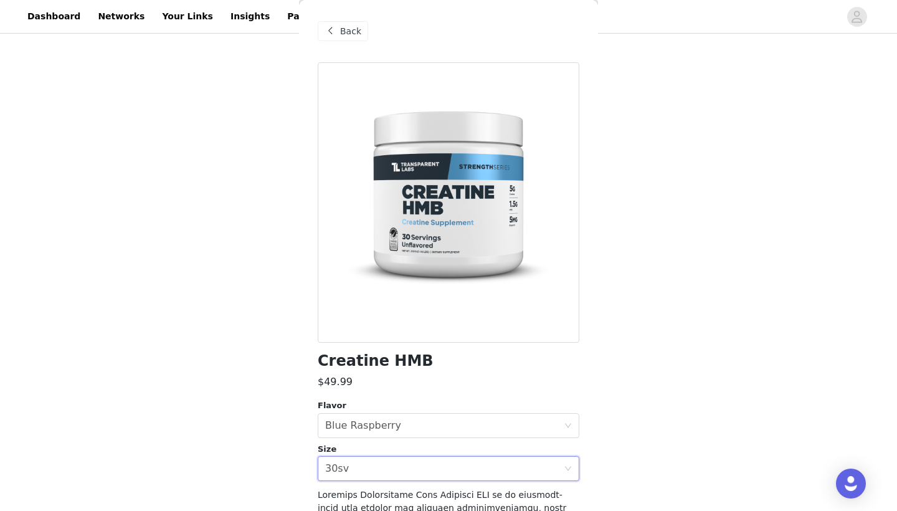
scroll to position [0, 0]
click at [333, 36] on span at bounding box center [330, 31] width 15 height 15
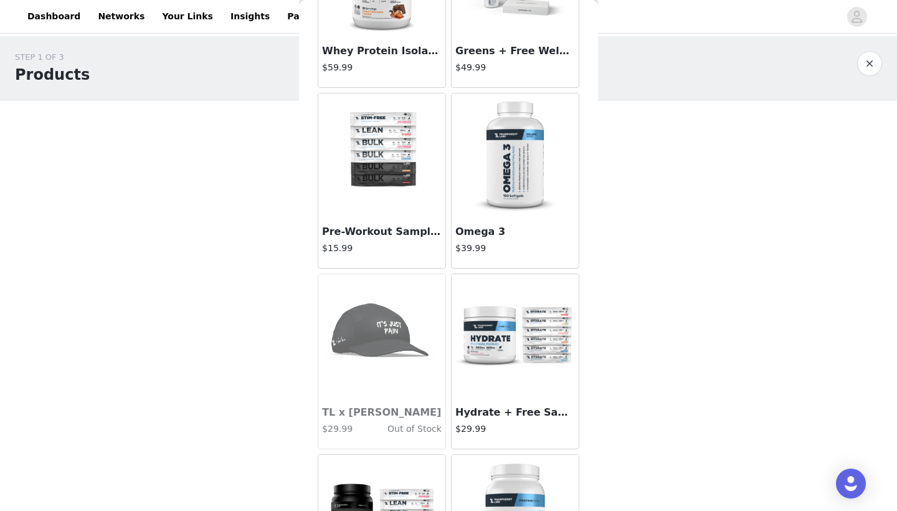
scroll to position [6830, 0]
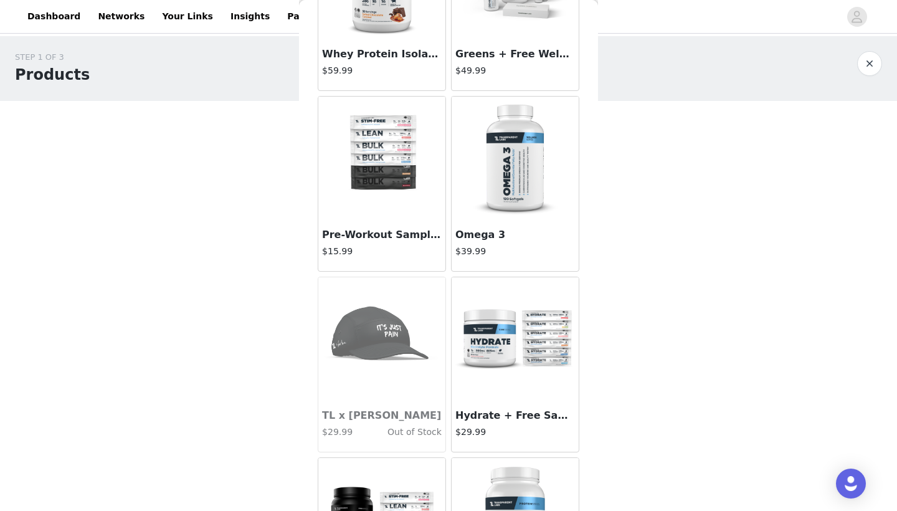
click at [503, 347] on img at bounding box center [515, 339] width 125 height 125
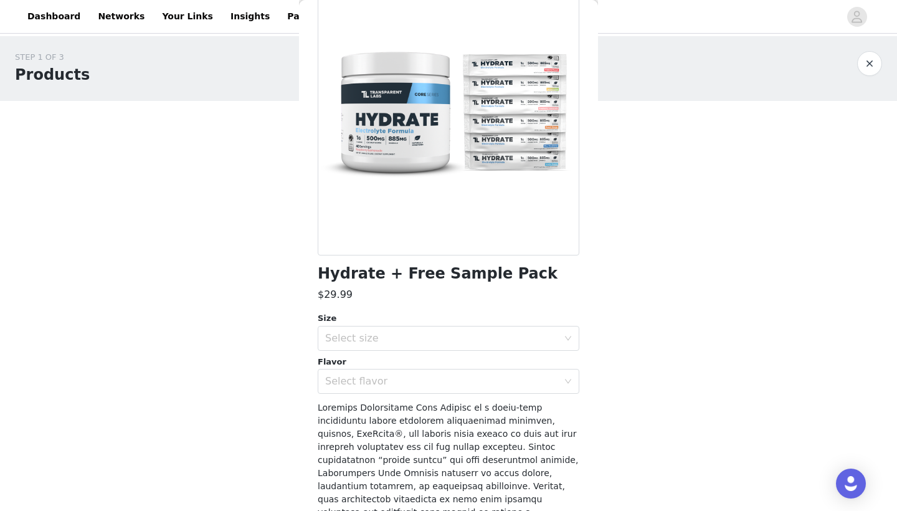
scroll to position [118, 0]
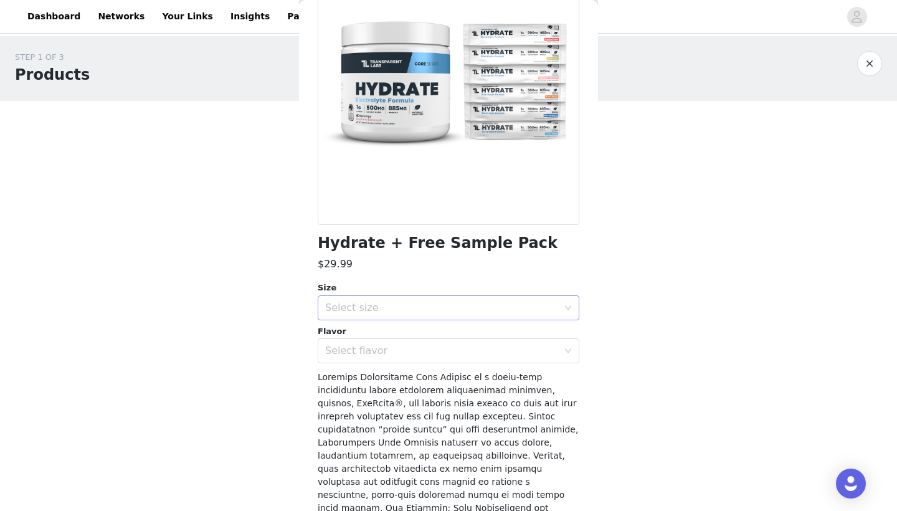
click at [486, 309] on div "Select size" at bounding box center [441, 307] width 233 height 12
click at [453, 333] on li "40sv Tub" at bounding box center [449, 335] width 262 height 20
click at [438, 344] on div "Select flavor" at bounding box center [441, 350] width 233 height 12
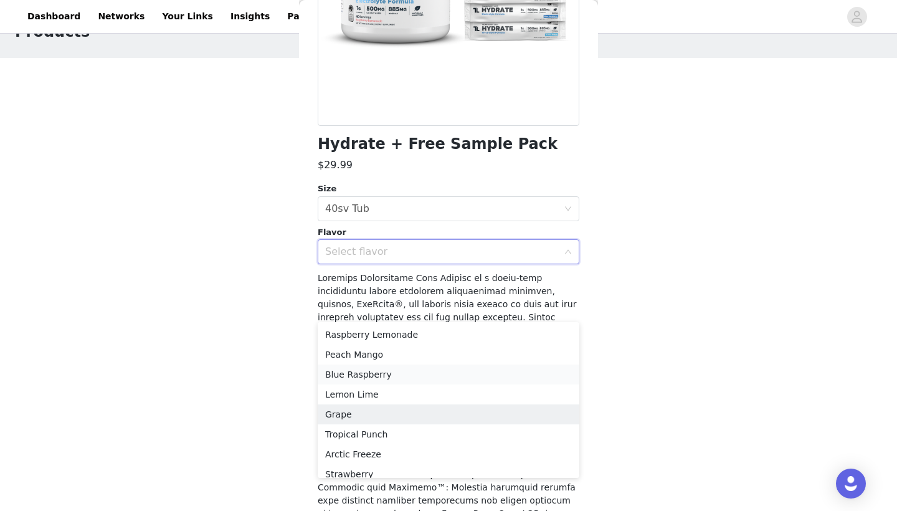
scroll to position [6, 0]
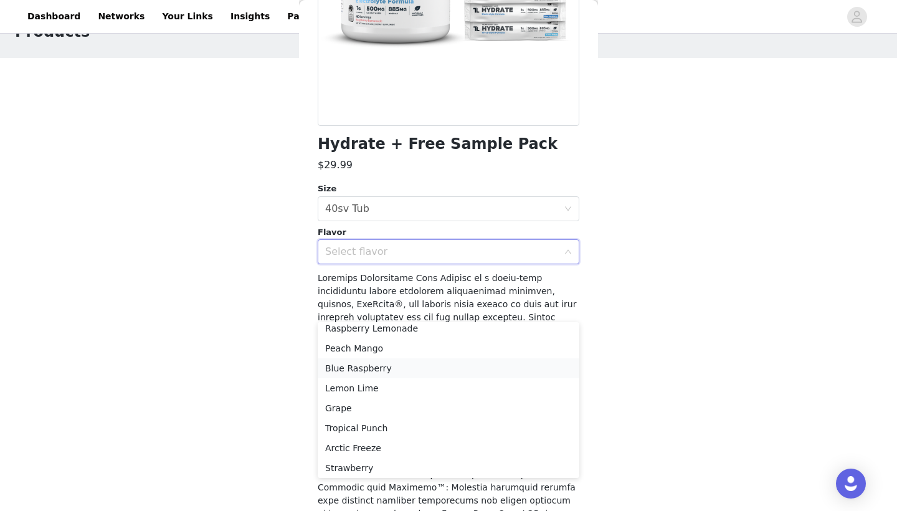
click at [380, 370] on li "Blue Raspberry" at bounding box center [449, 368] width 262 height 20
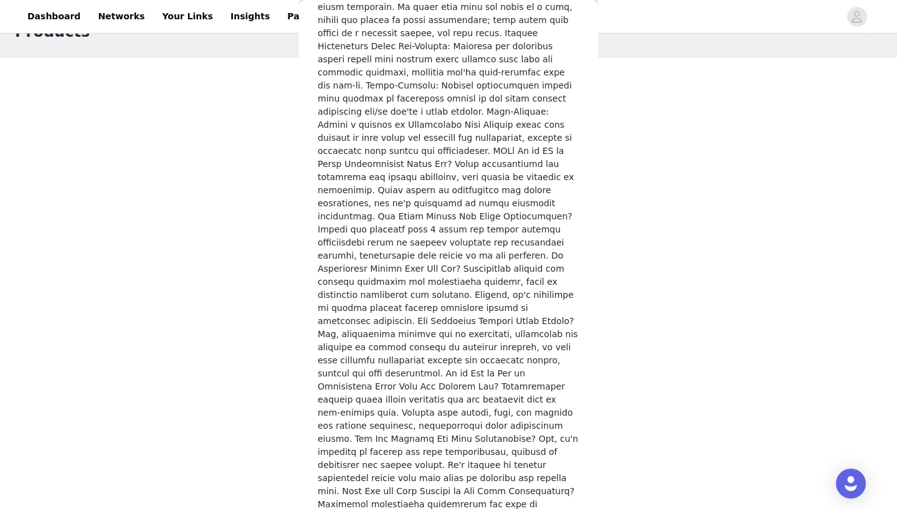
scroll to position [1756, 0]
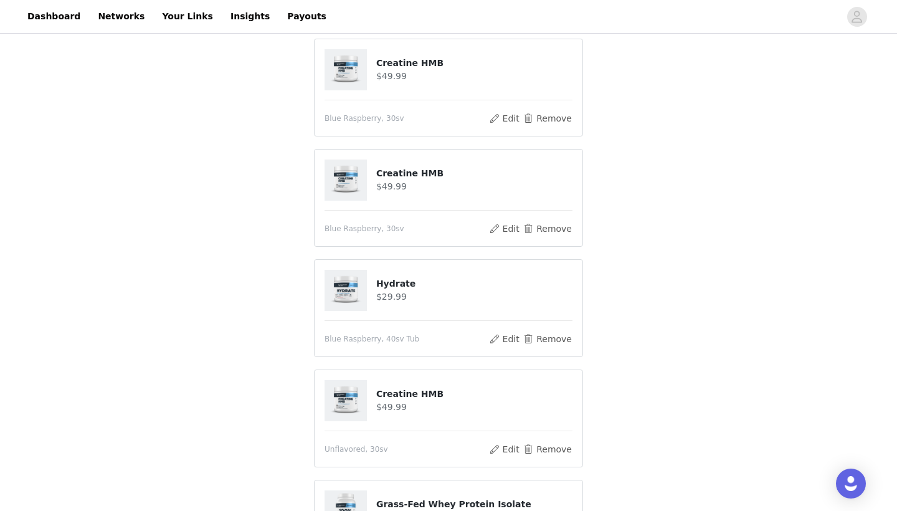
scroll to position [134, 0]
click at [552, 334] on button "Remove" at bounding box center [548, 338] width 50 height 15
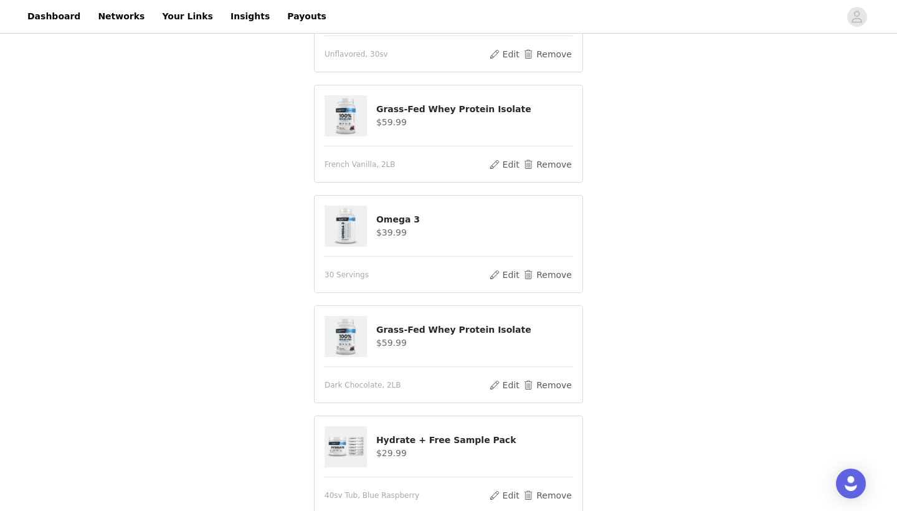
scroll to position [486, 0]
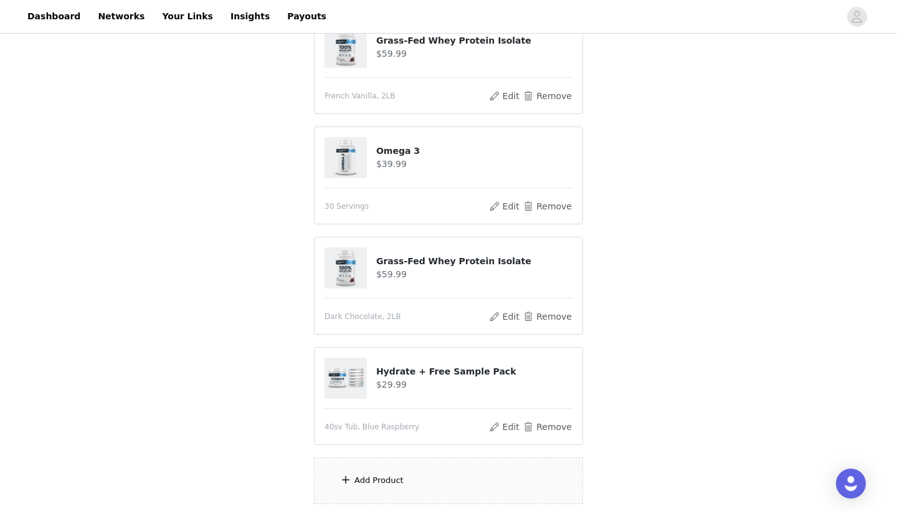
click at [415, 475] on div "Add Product" at bounding box center [448, 480] width 269 height 47
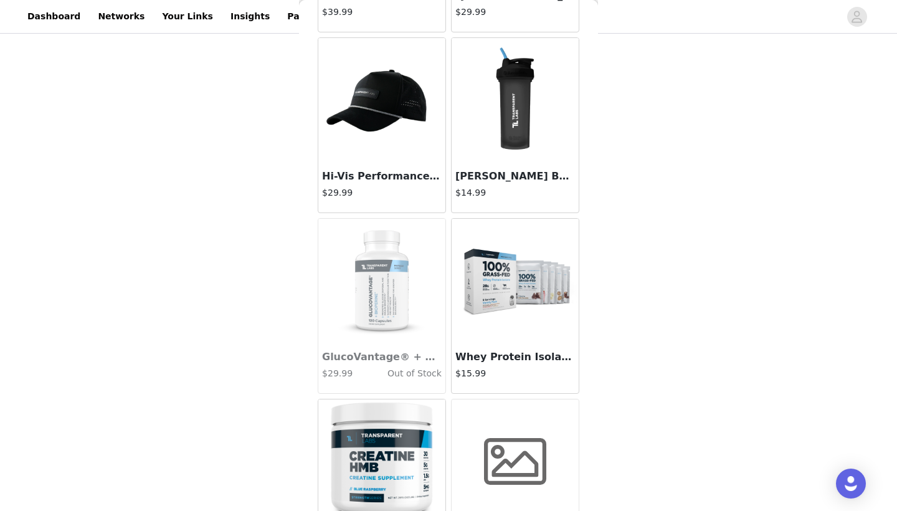
scroll to position [3659, 0]
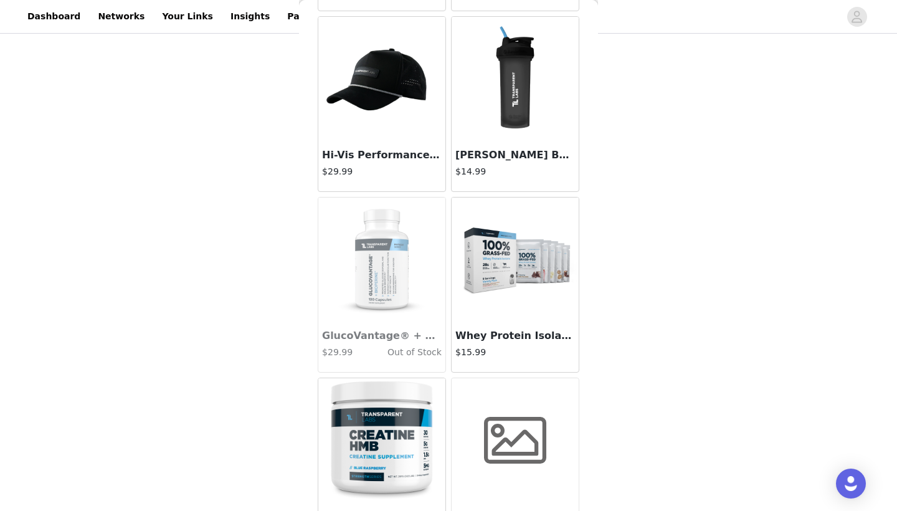
click at [520, 105] on img at bounding box center [515, 79] width 125 height 125
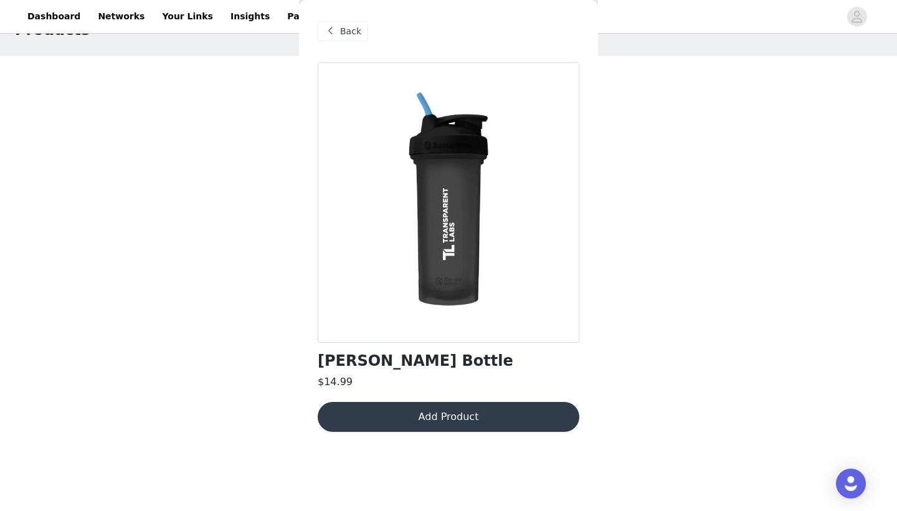
scroll to position [13, 0]
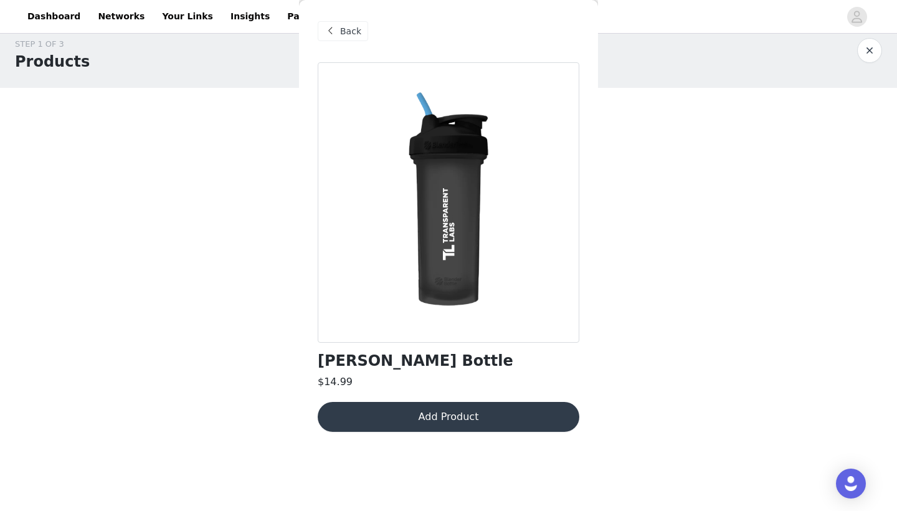
click at [349, 35] on span "Back" at bounding box center [350, 31] width 21 height 13
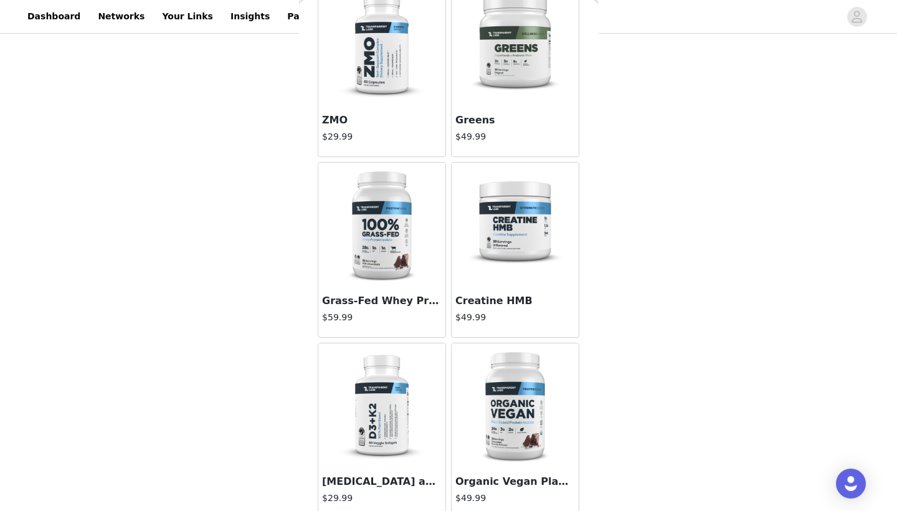
scroll to position [85, 0]
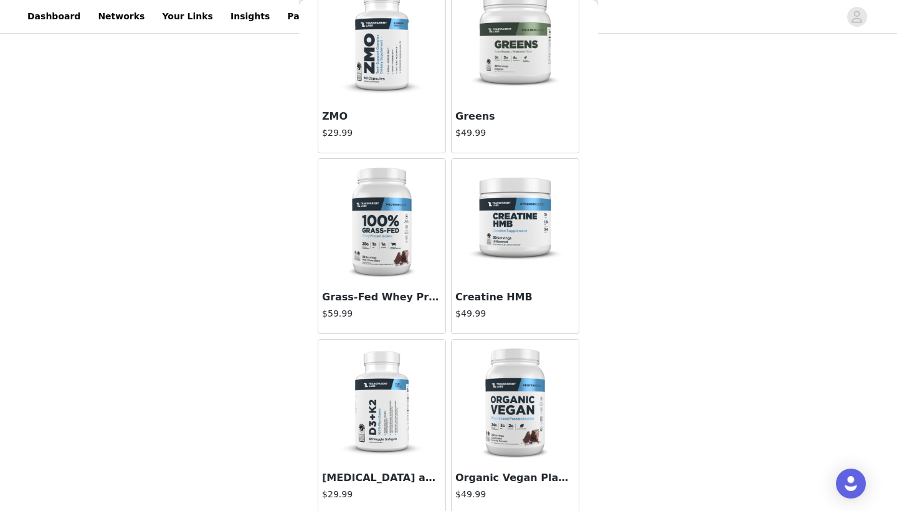
click at [521, 223] on img at bounding box center [515, 221] width 125 height 125
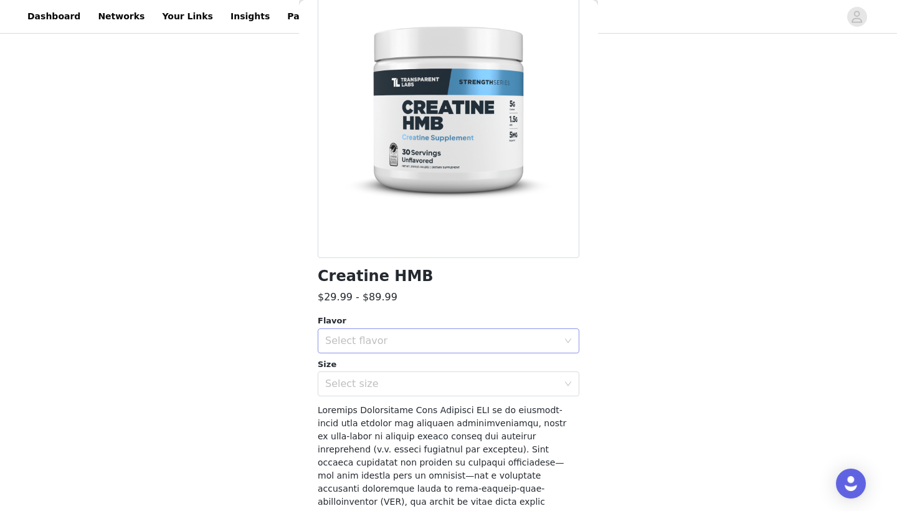
click at [372, 336] on div "Select flavor" at bounding box center [441, 340] width 233 height 12
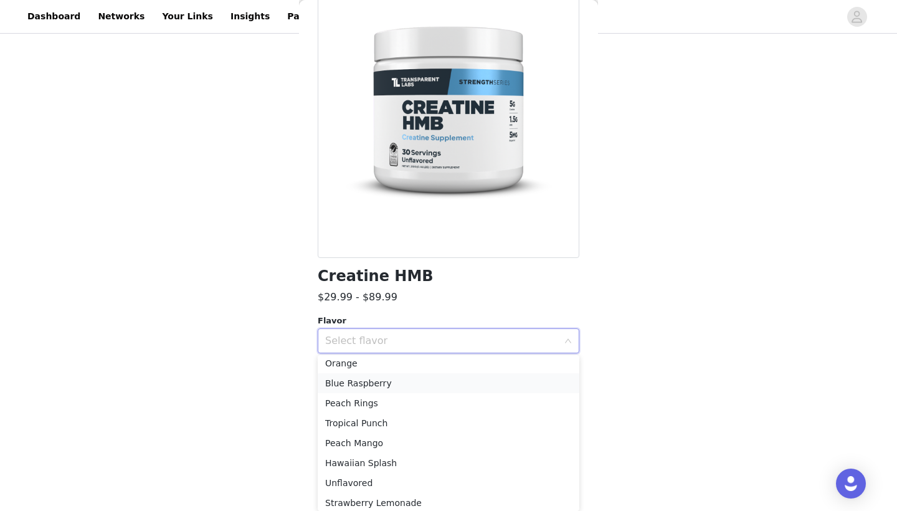
scroll to position [83, 0]
click at [375, 387] on li "Blue Raspberry" at bounding box center [449, 384] width 262 height 20
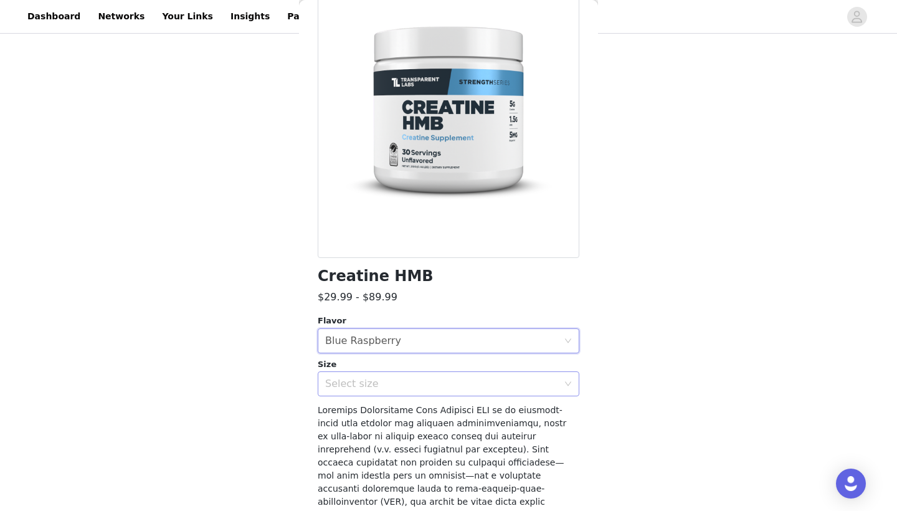
click at [368, 386] on div "Select size" at bounding box center [441, 383] width 233 height 12
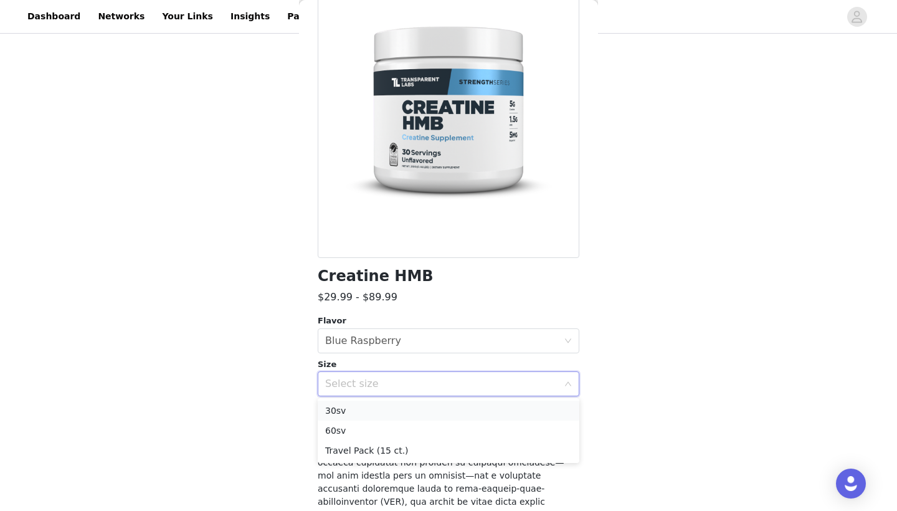
click at [357, 412] on li "30sv" at bounding box center [449, 410] width 262 height 20
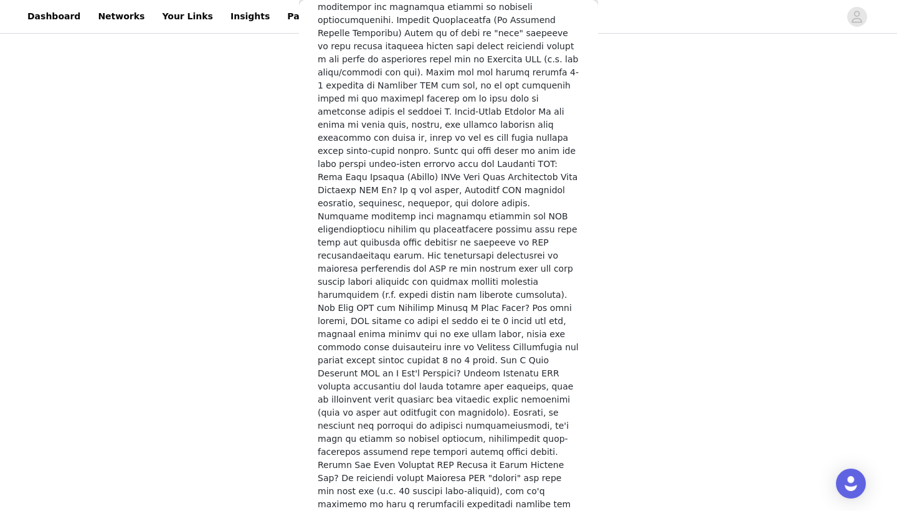
scroll to position [2201, 0]
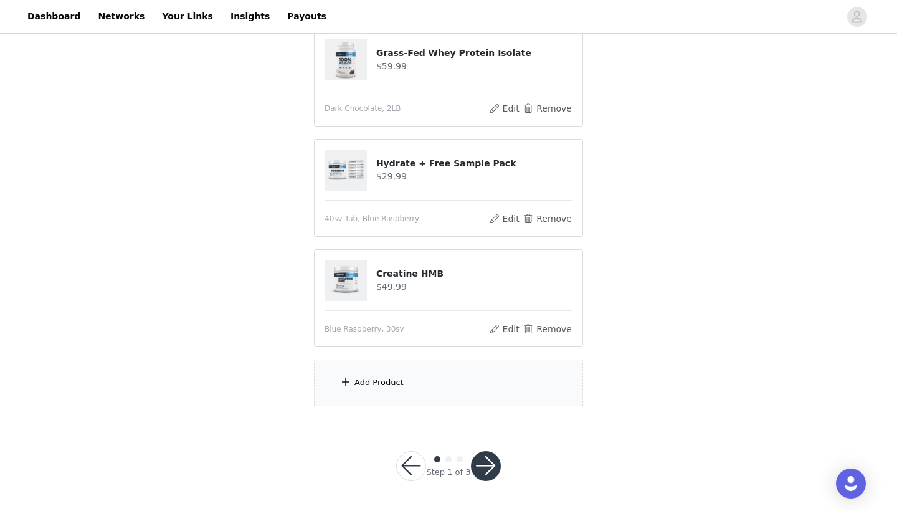
scroll to position [694, 0]
click at [370, 373] on div "Add Product" at bounding box center [448, 383] width 269 height 47
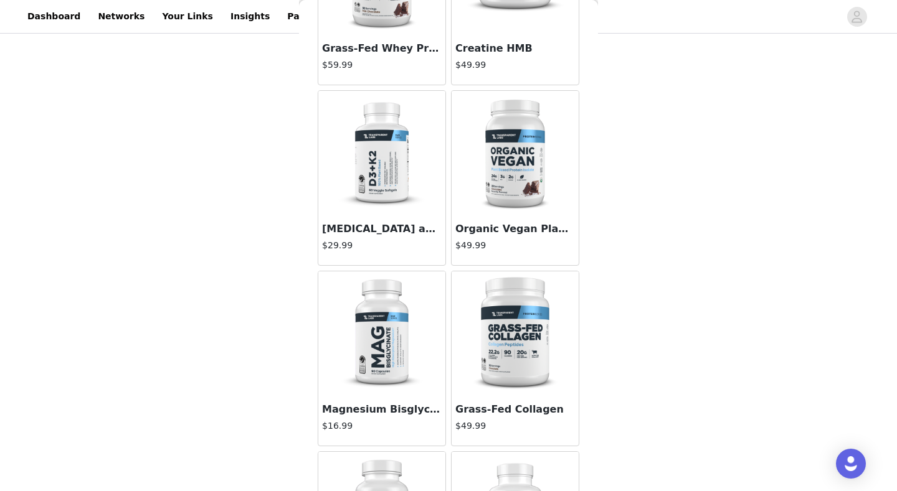
scroll to position [5556, 0]
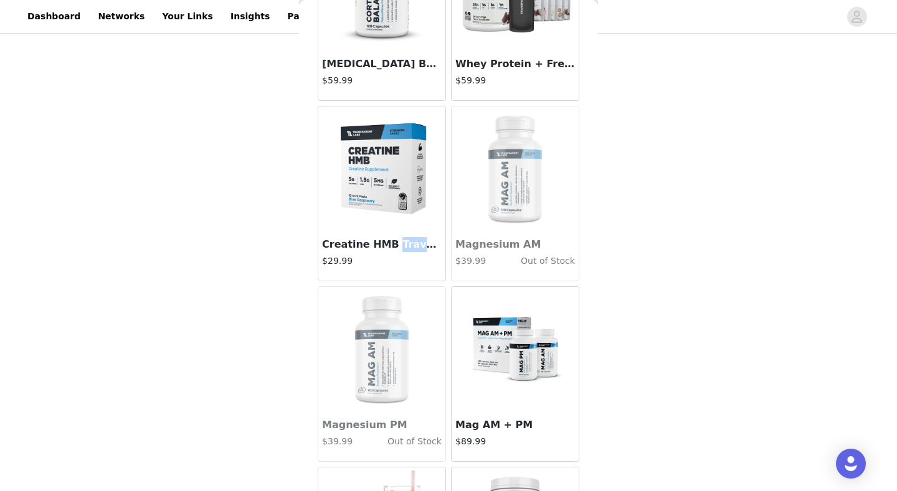
click at [400, 164] on img at bounding box center [382, 169] width 125 height 125
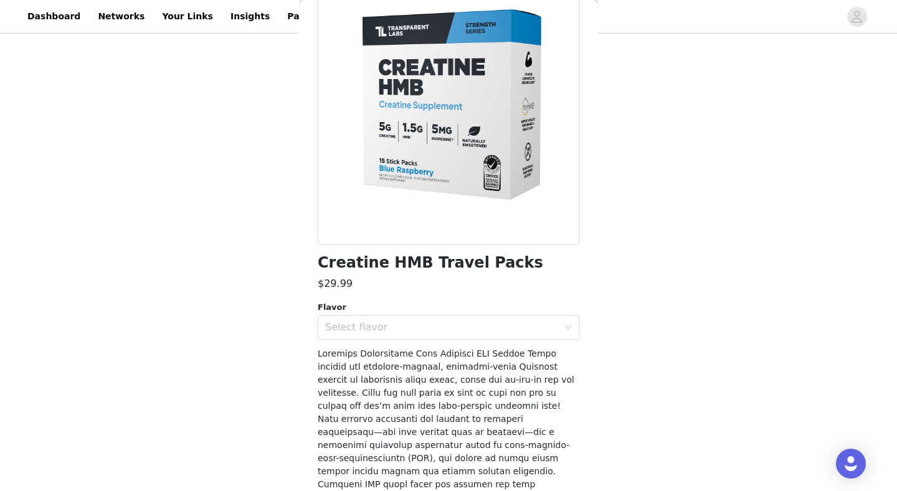
scroll to position [102, 0]
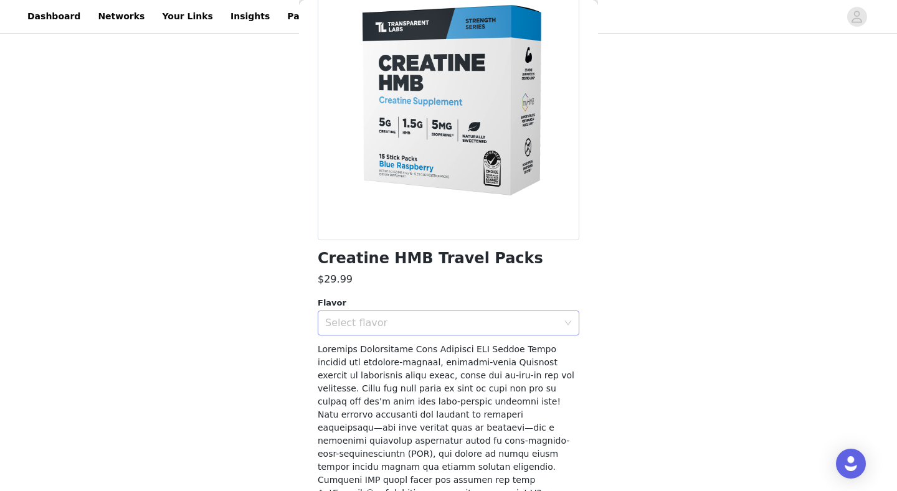
click at [397, 329] on div "Select flavor" at bounding box center [444, 323] width 239 height 24
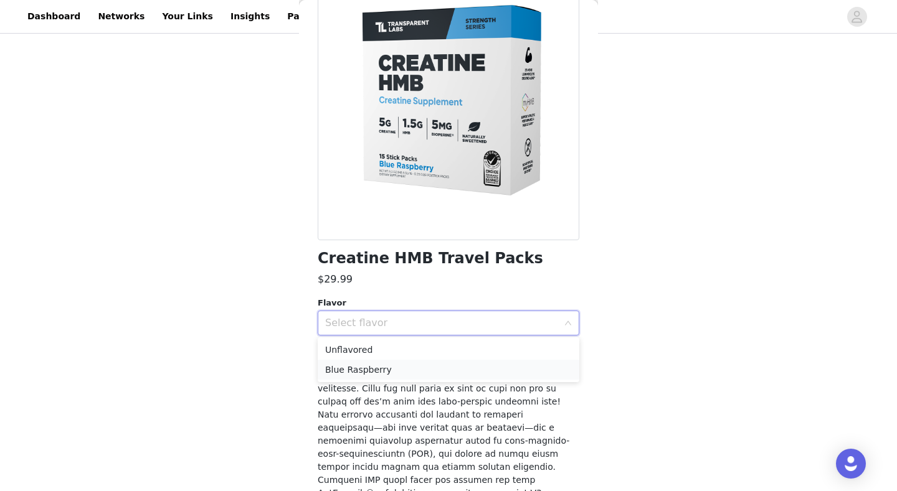
click at [343, 365] on li "Blue Raspberry" at bounding box center [449, 370] width 262 height 20
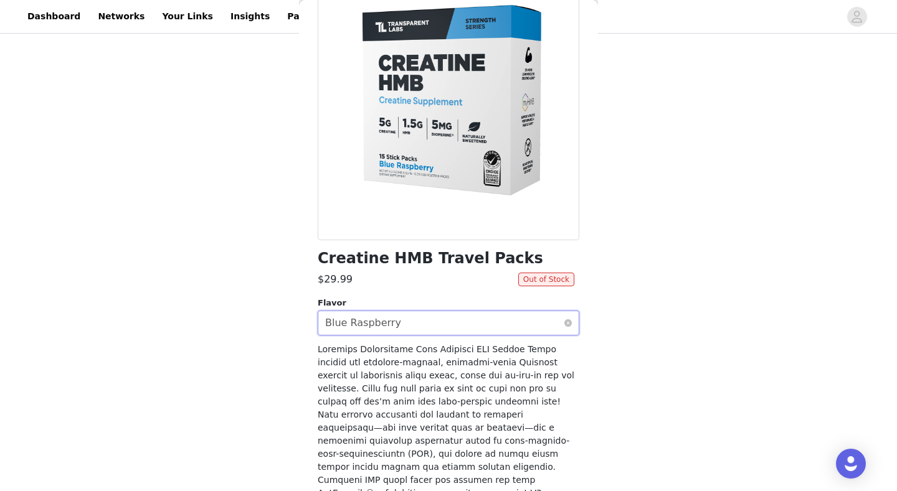
click at [369, 312] on div "Blue Raspberry" at bounding box center [363, 323] width 76 height 24
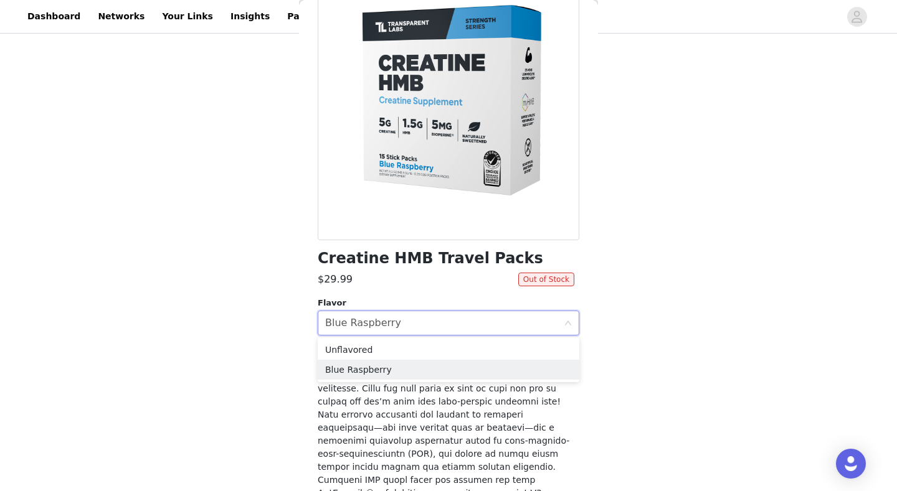
click at [356, 339] on ul "Unflavored Blue Raspberry" at bounding box center [449, 360] width 262 height 45
click at [355, 347] on li "Unflavored" at bounding box center [449, 350] width 262 height 20
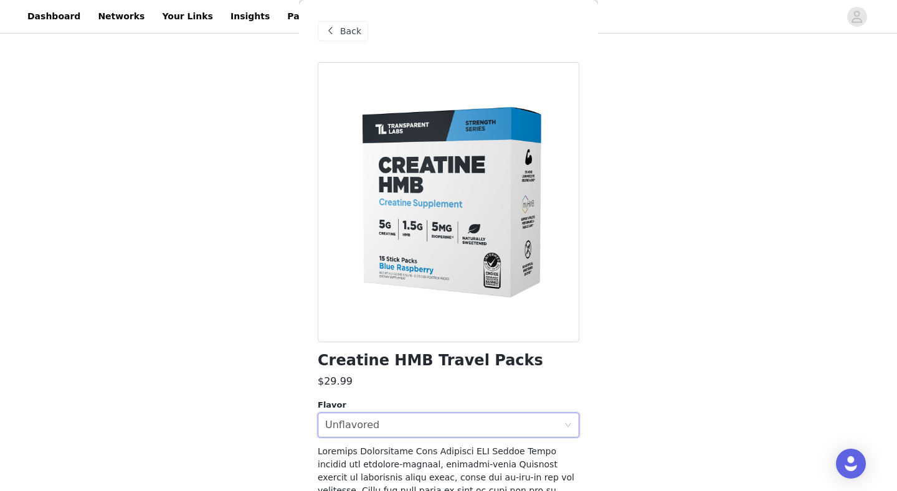
scroll to position [0, 0]
click at [346, 20] on div "Back" at bounding box center [449, 31] width 262 height 62
click at [343, 27] on span "Back" at bounding box center [350, 31] width 21 height 13
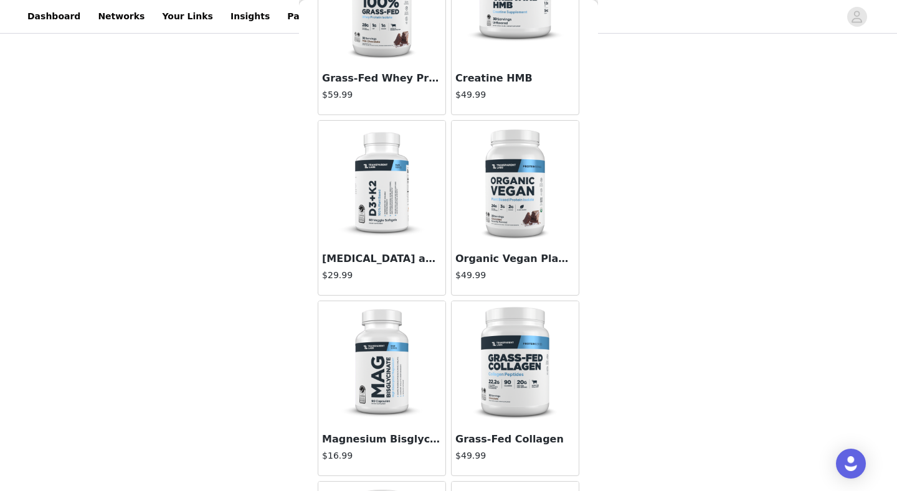
scroll to position [336, 0]
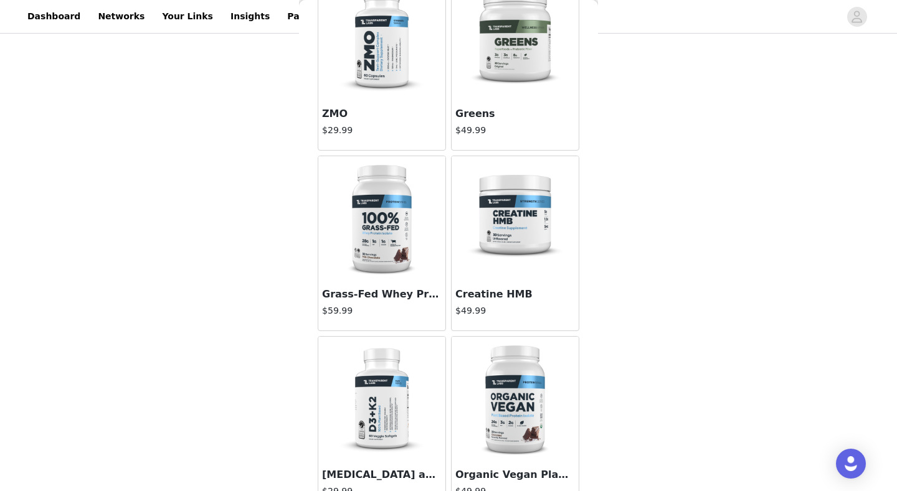
scroll to position [1040, 0]
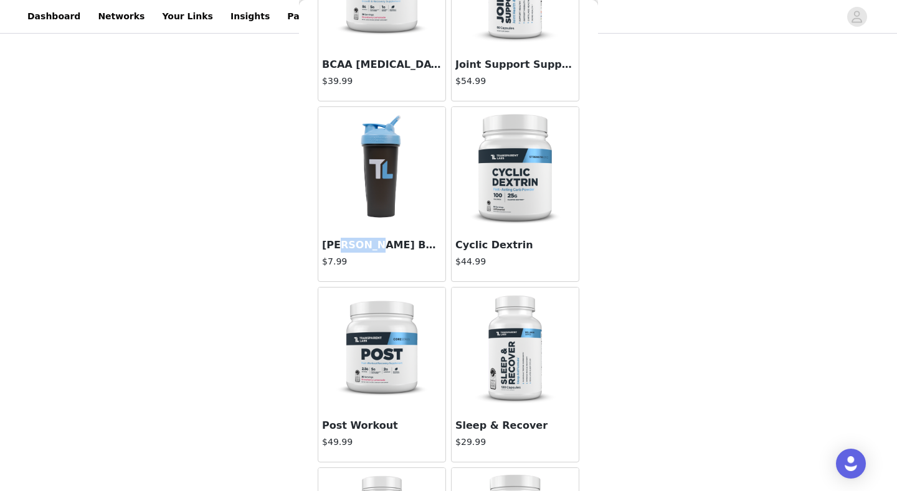
click at [389, 182] on img at bounding box center [381, 169] width 83 height 125
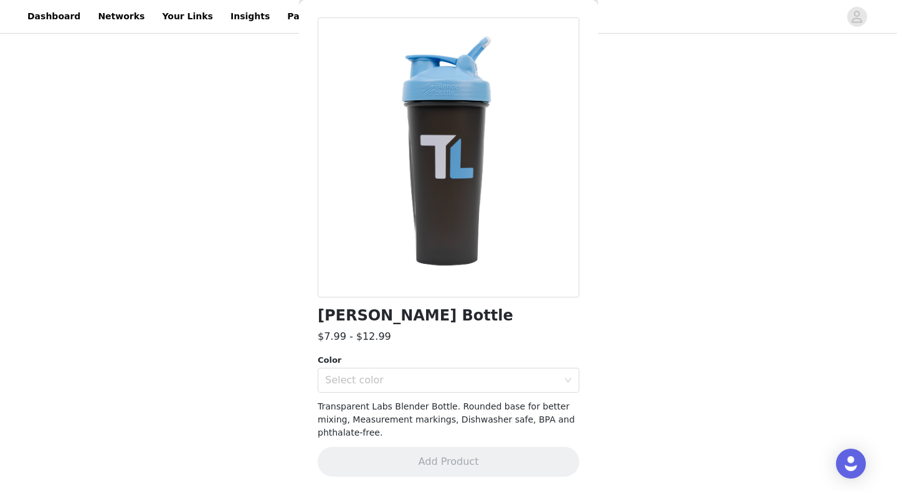
scroll to position [713, 0]
click at [338, 386] on div "Select color" at bounding box center [441, 380] width 233 height 12
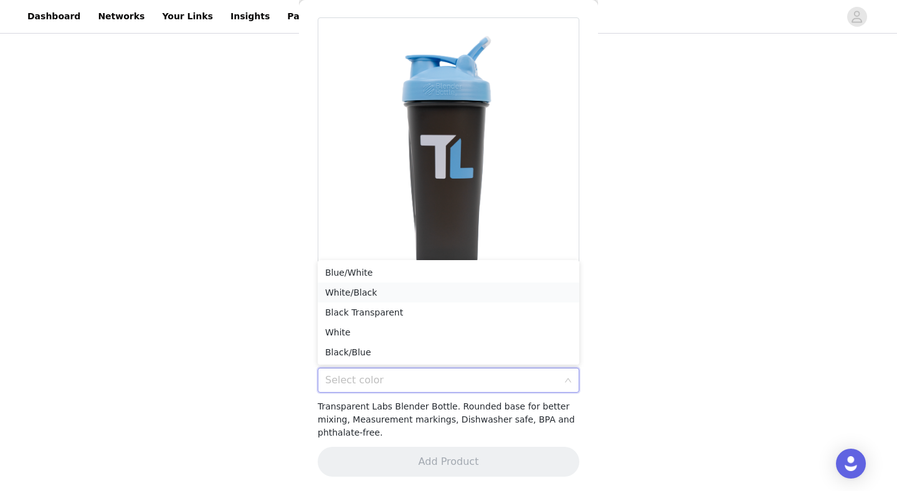
click at [368, 294] on li "White/Black" at bounding box center [449, 293] width 262 height 20
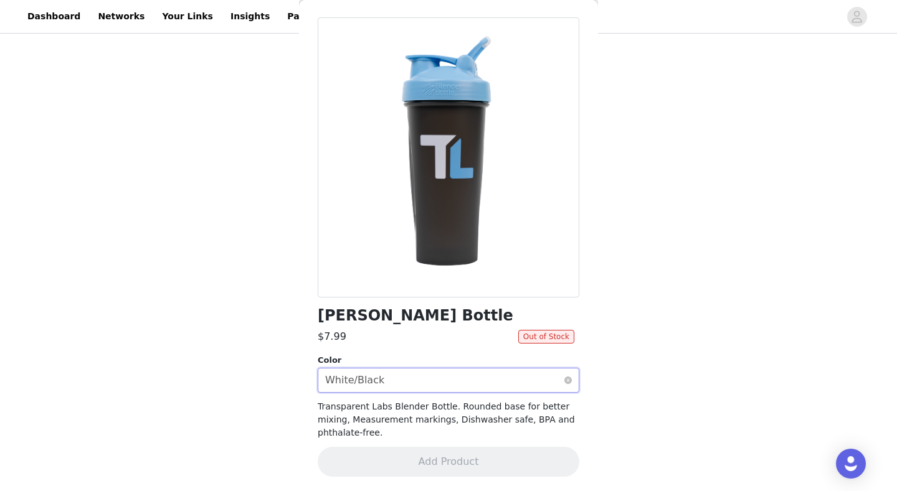
click at [358, 379] on div "White/Black" at bounding box center [354, 381] width 59 height 24
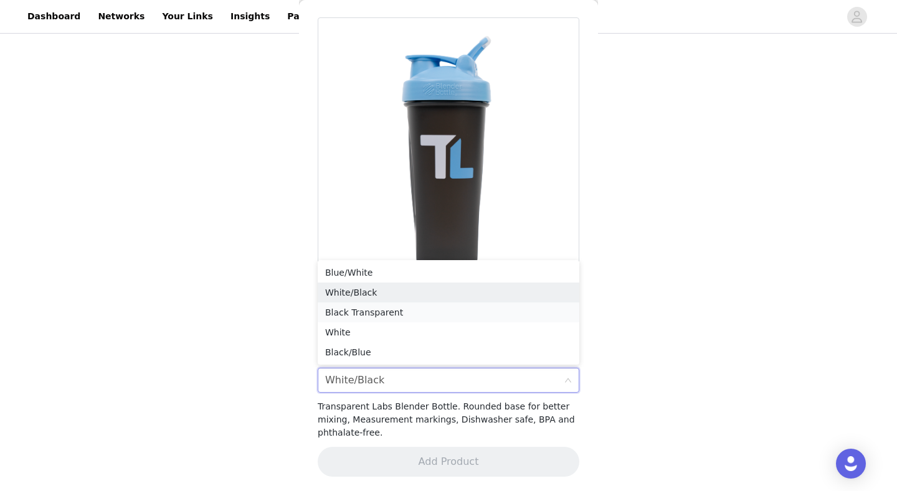
click at [361, 311] on li "Black Transparent" at bounding box center [449, 313] width 262 height 20
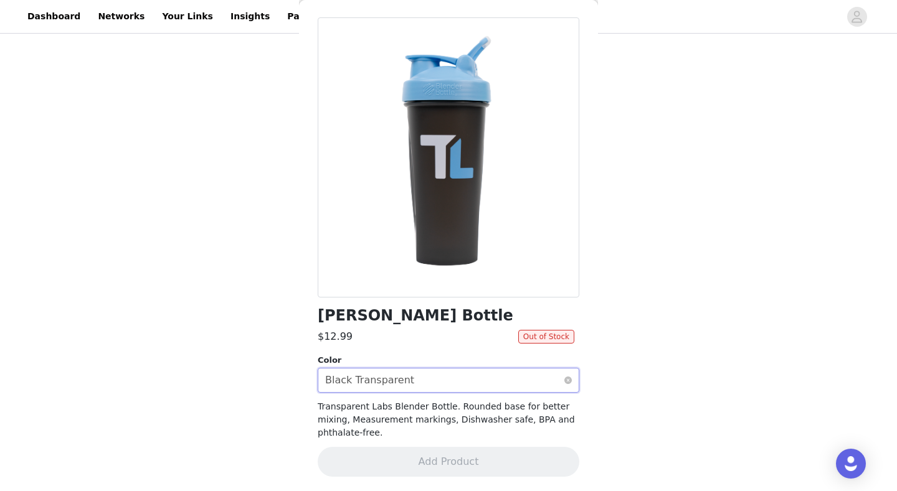
click at [358, 374] on div "Black Transparent" at bounding box center [369, 381] width 89 height 24
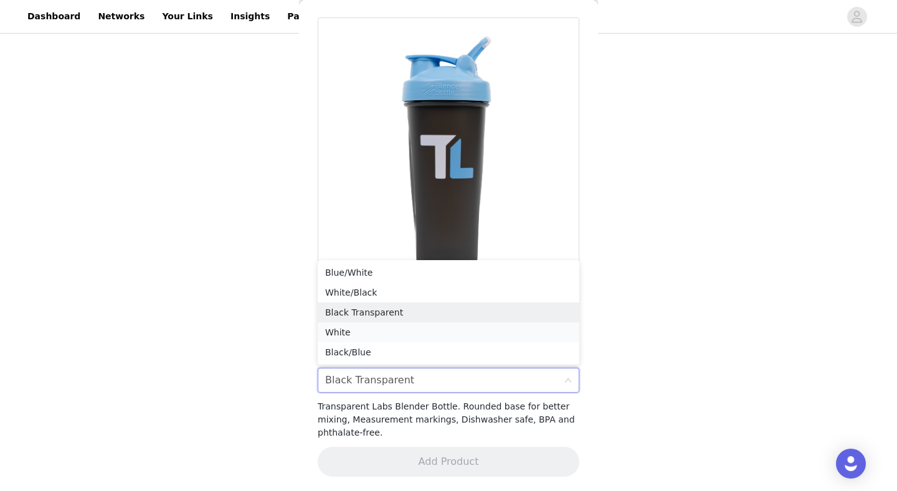
click at [361, 329] on li "White" at bounding box center [449, 333] width 262 height 20
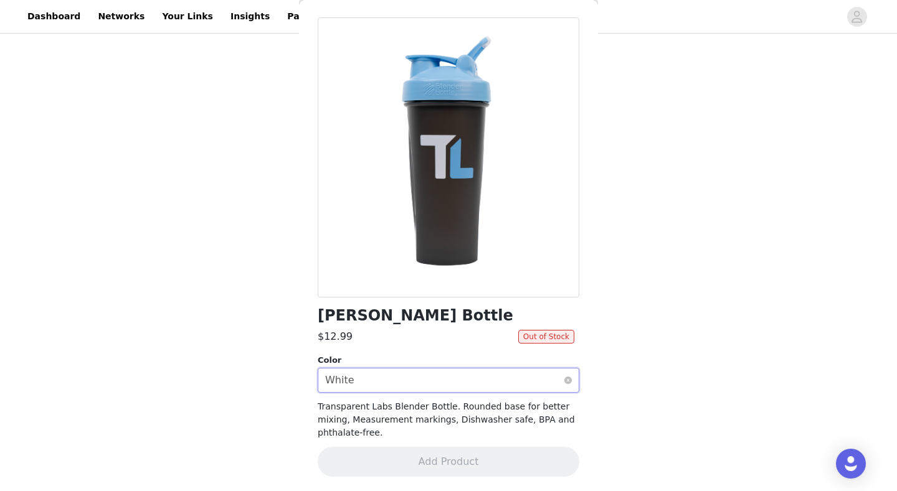
click at [358, 382] on div "Select color White" at bounding box center [444, 381] width 239 height 24
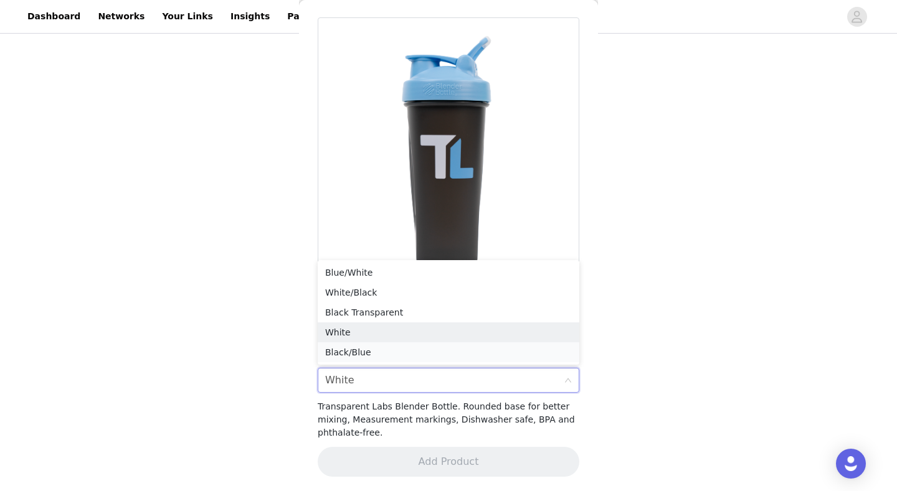
click at [357, 352] on li "Black/Blue" at bounding box center [449, 353] width 262 height 20
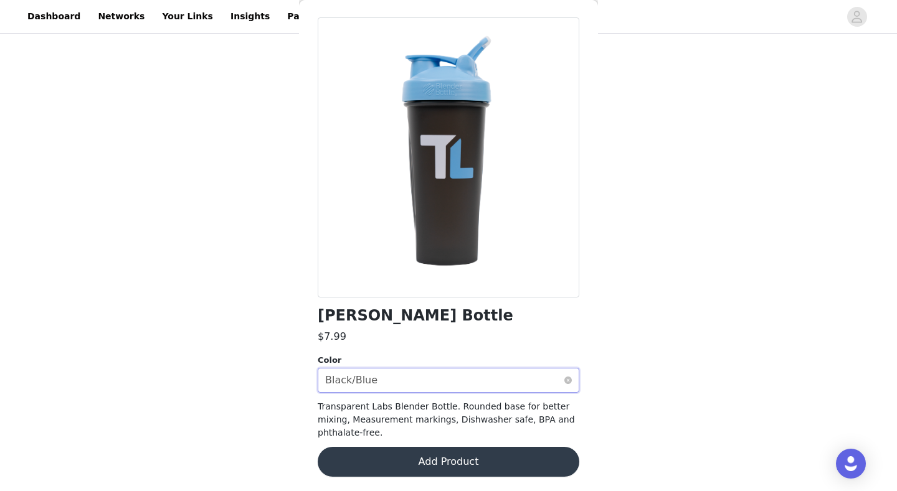
click at [356, 381] on div "Black/Blue" at bounding box center [351, 381] width 52 height 24
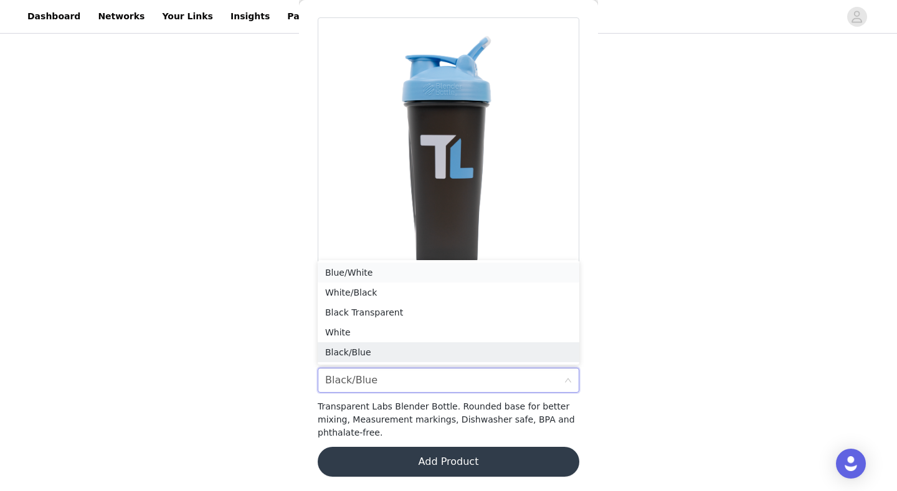
click at [354, 273] on li "Blue/White" at bounding box center [449, 273] width 262 height 20
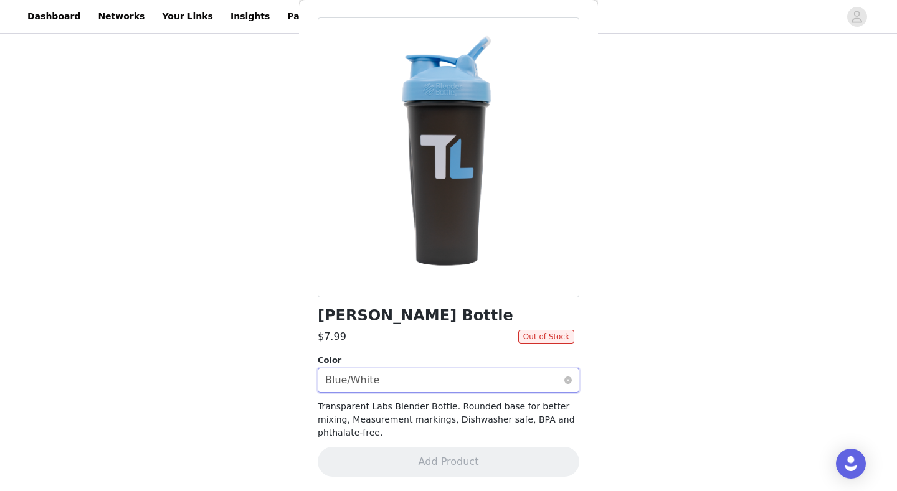
click at [361, 386] on div "Blue/White" at bounding box center [352, 381] width 54 height 24
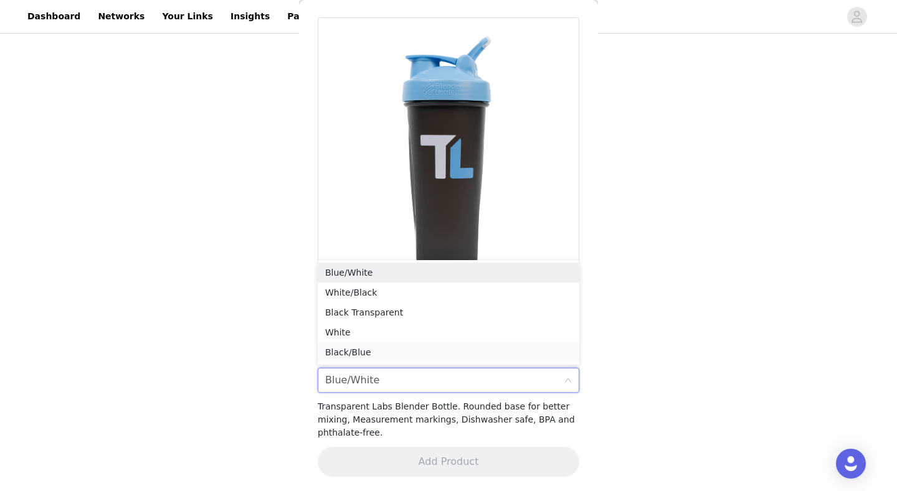
click at [361, 358] on li "Black/Blue" at bounding box center [449, 353] width 262 height 20
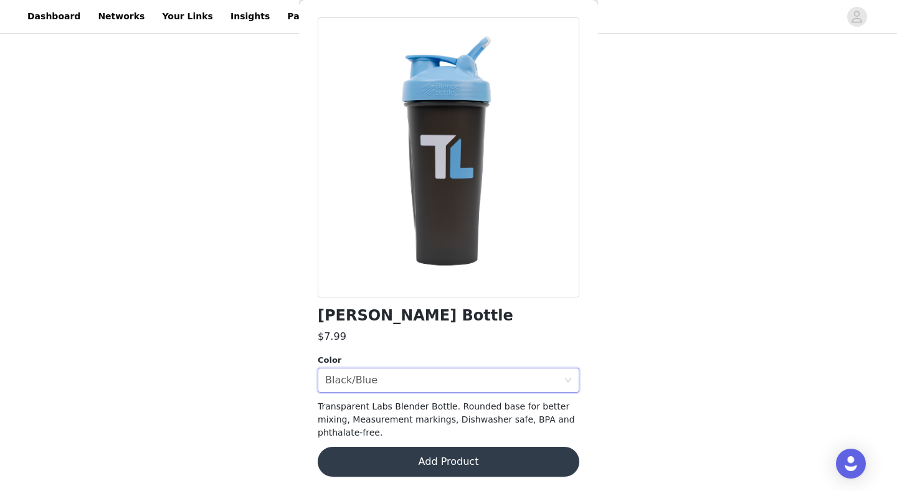
click at [376, 458] on button "Add Product" at bounding box center [449, 462] width 262 height 30
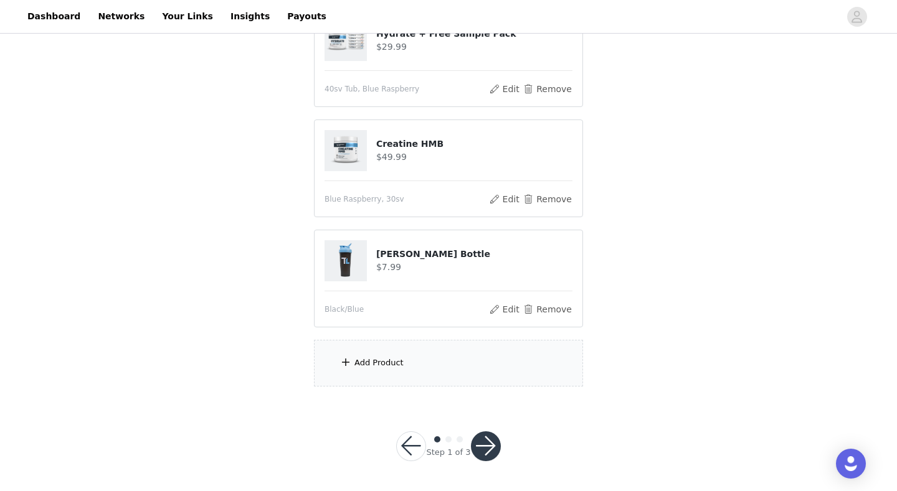
scroll to position [823, 0]
click at [479, 438] on button "button" at bounding box center [486, 447] width 30 height 30
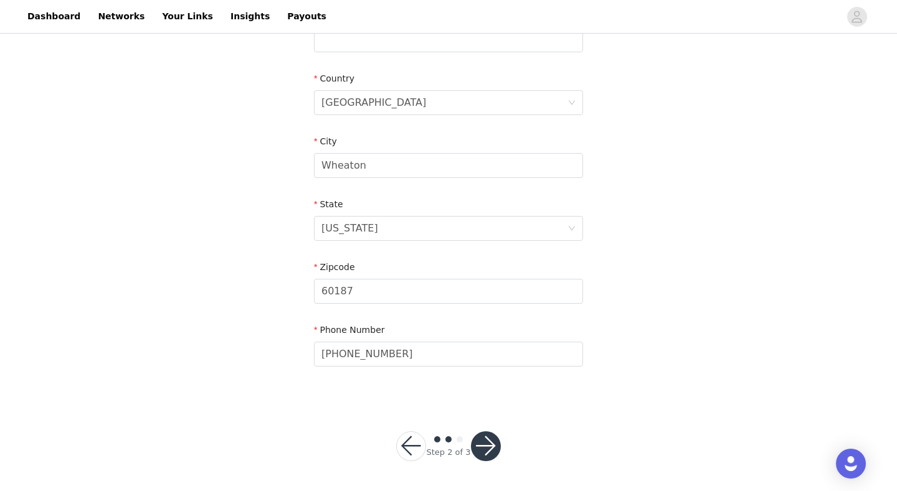
scroll to position [358, 0]
click at [496, 445] on button "button" at bounding box center [486, 447] width 30 height 30
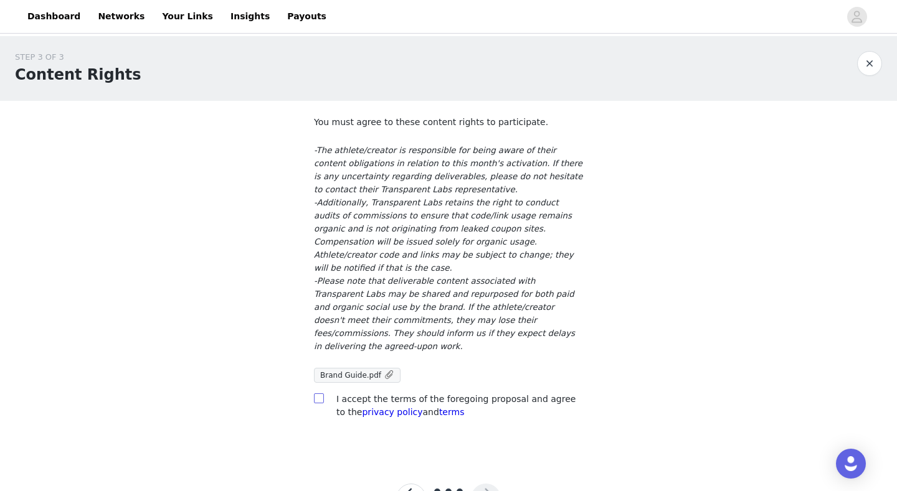
click at [318, 394] on input "checkbox" at bounding box center [318, 398] width 9 height 9
checkbox input "true"
click at [487, 484] on button "button" at bounding box center [486, 499] width 30 height 30
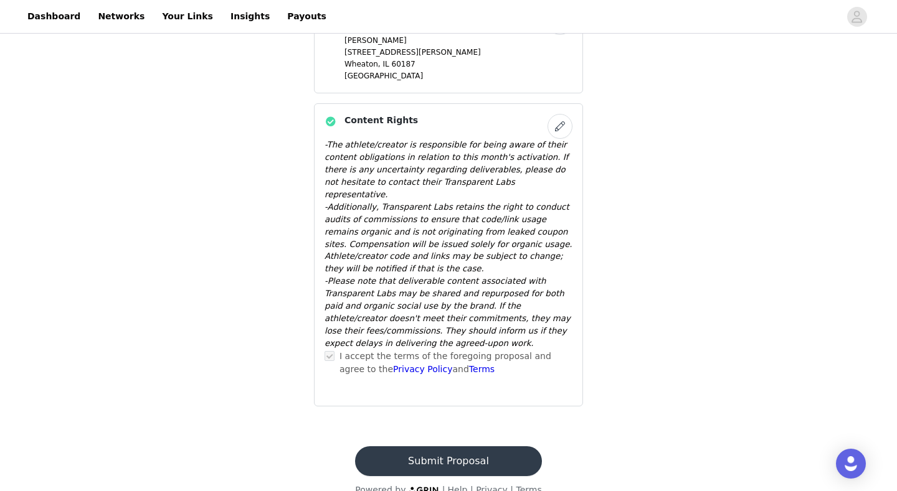
scroll to position [871, 0]
click at [453, 448] on button "Submit Proposal" at bounding box center [448, 463] width 186 height 30
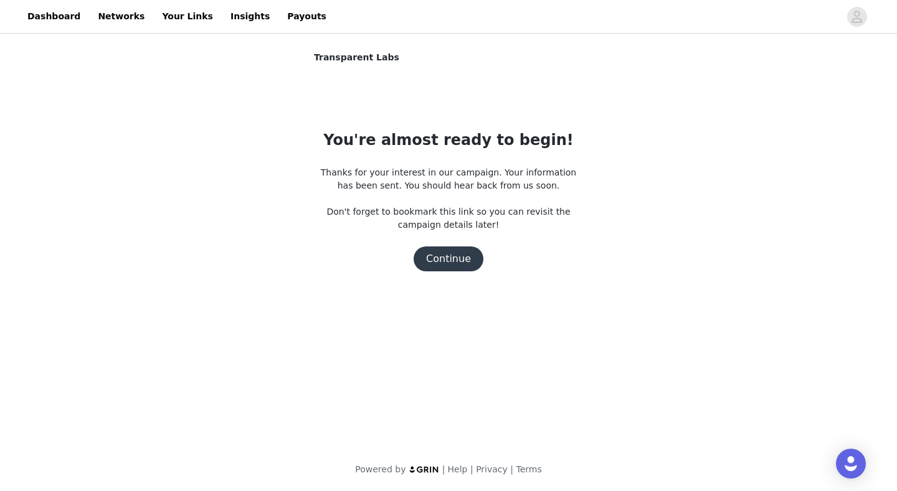
click at [450, 257] on button "Continue" at bounding box center [449, 259] width 70 height 25
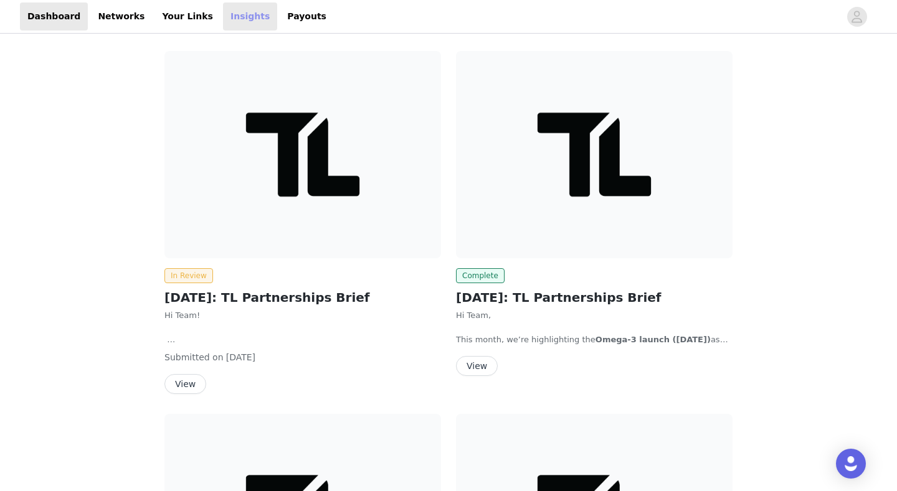
click at [247, 13] on link "Insights" at bounding box center [250, 16] width 54 height 28
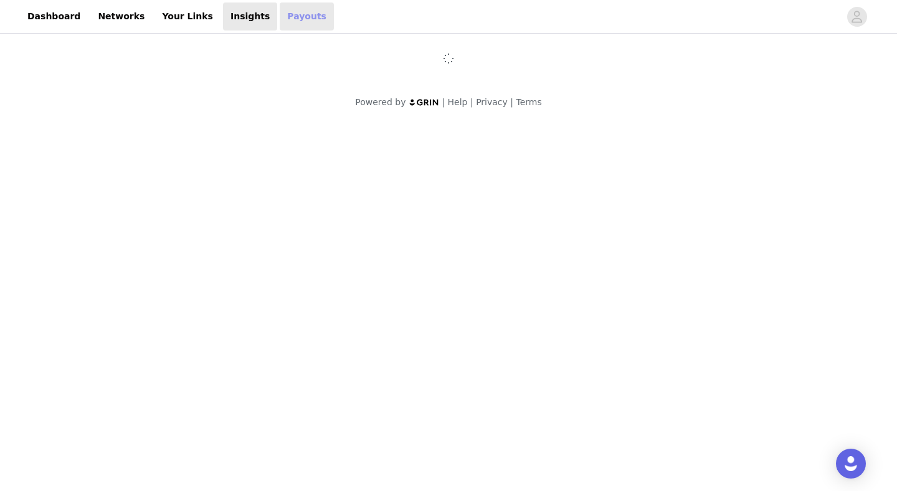
click at [280, 20] on link "Payouts" at bounding box center [307, 16] width 54 height 28
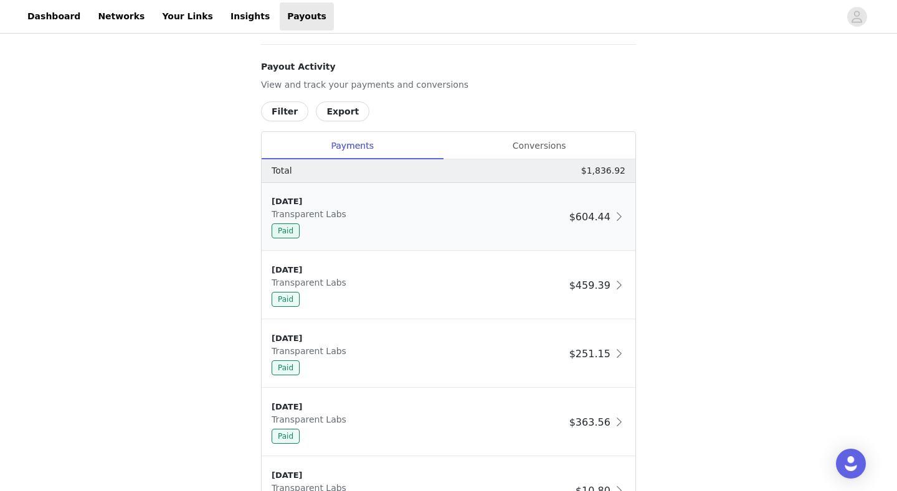
scroll to position [470, 0]
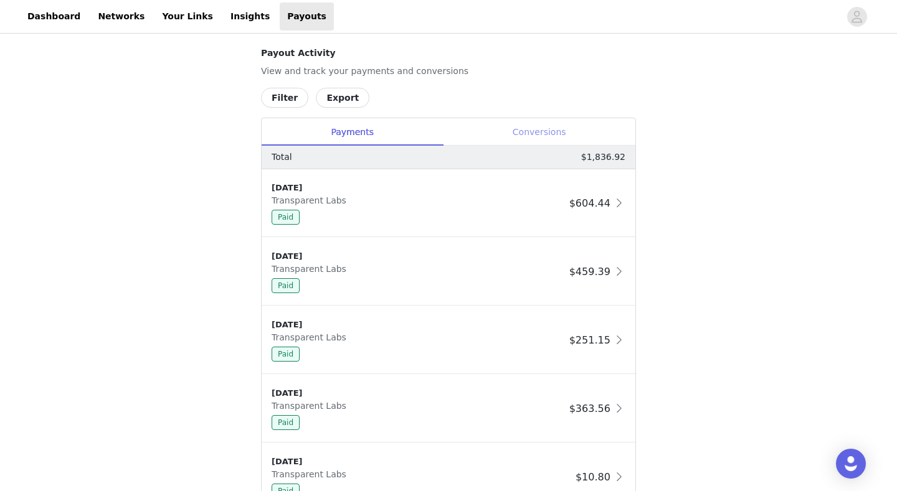
click at [528, 133] on div "Conversions" at bounding box center [539, 132] width 192 height 28
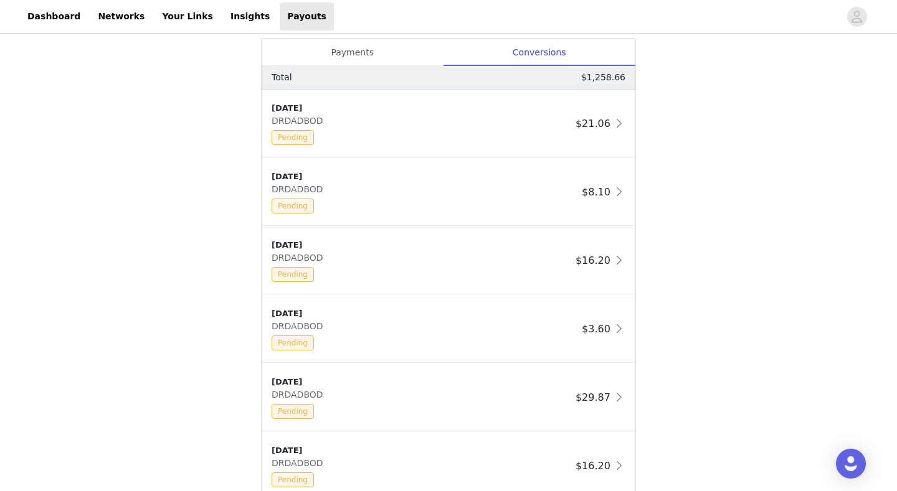
scroll to position [538, 0]
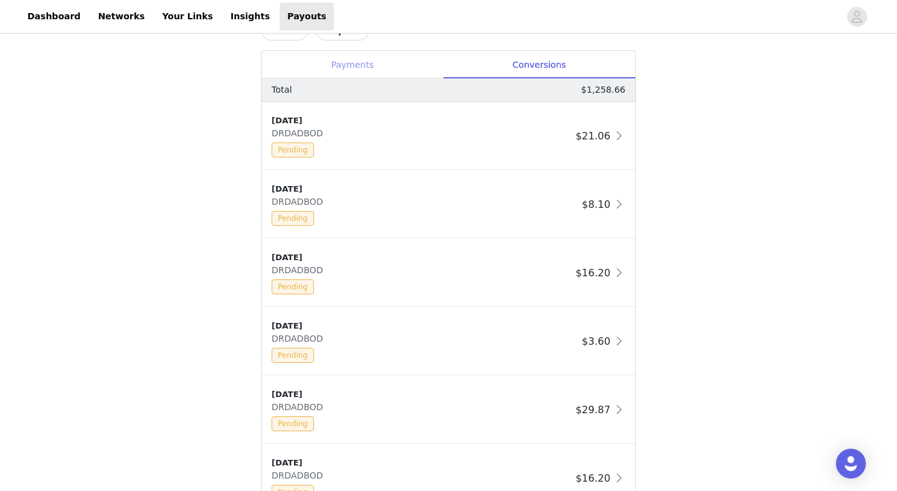
click at [384, 57] on div "Payments" at bounding box center [352, 65] width 181 height 28
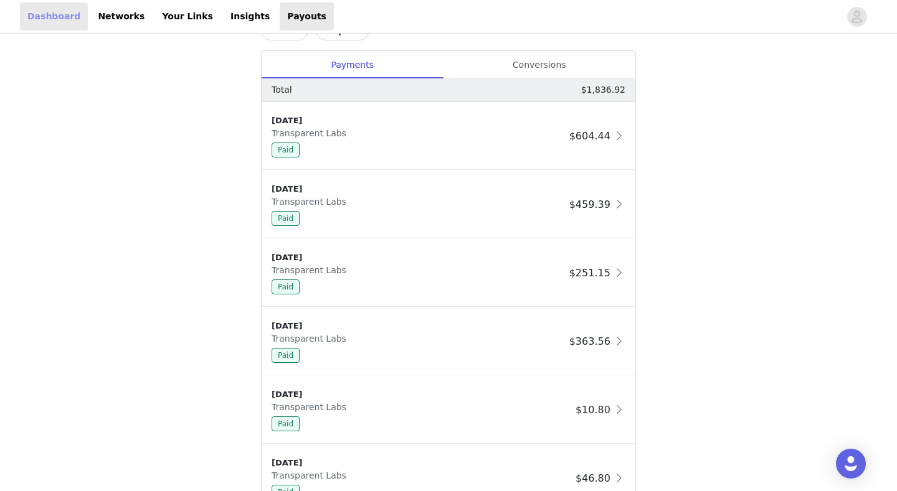
click at [51, 19] on link "Dashboard" at bounding box center [54, 16] width 68 height 28
